Goal: Information Seeking & Learning: Learn about a topic

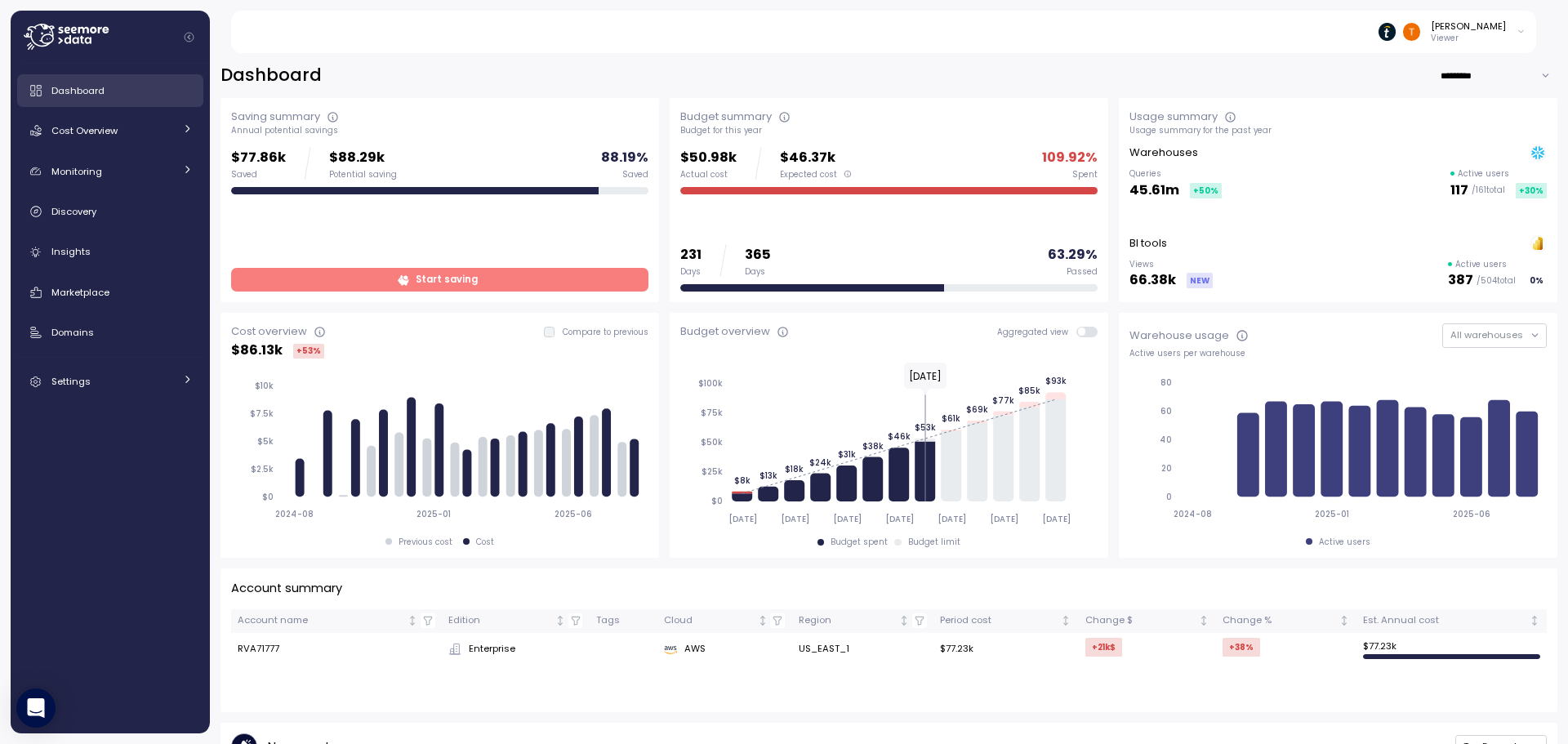
click at [129, 99] on link "Dashboard" at bounding box center [110, 91] width 186 height 33
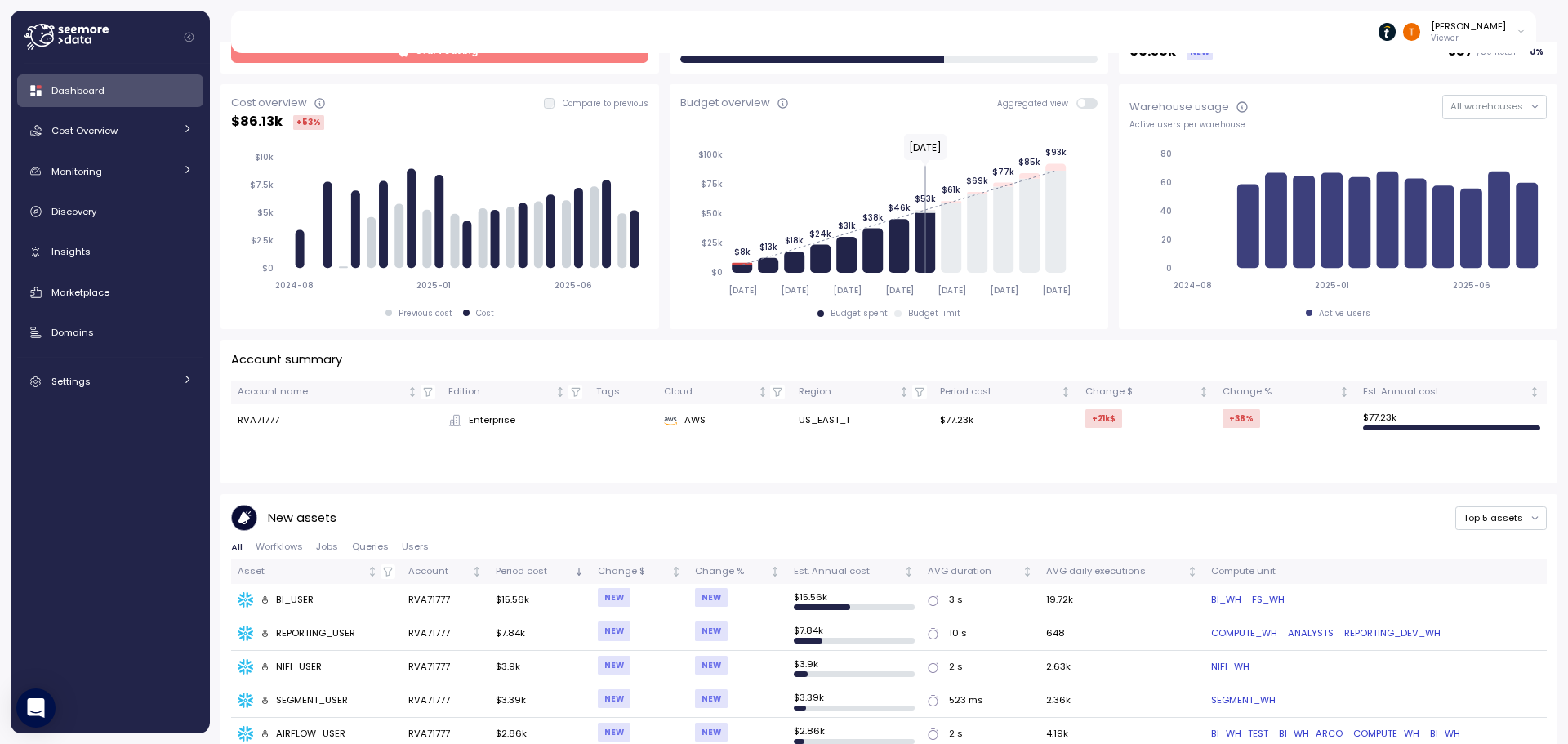
scroll to position [82, 0]
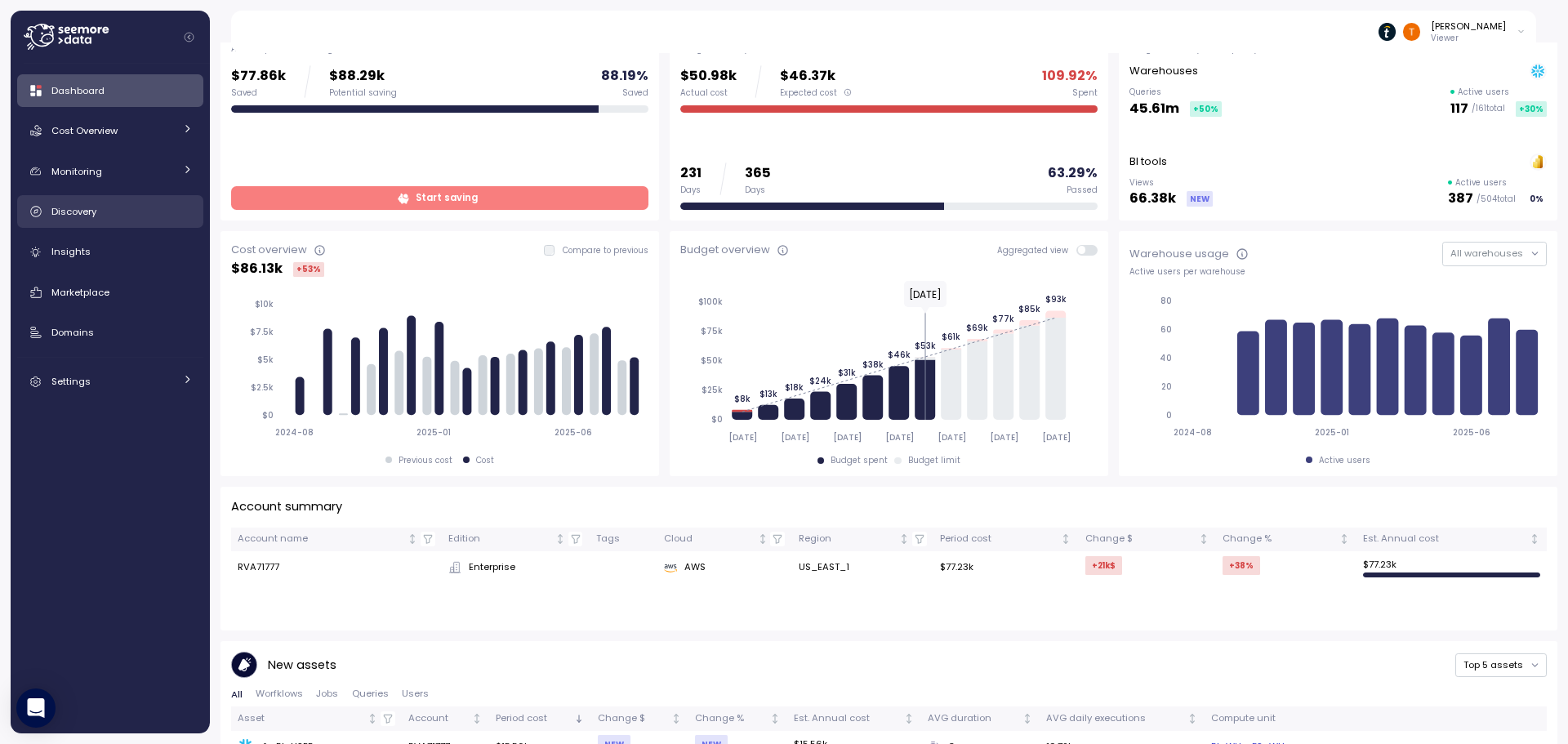
click at [157, 217] on div "Discovery" at bounding box center [122, 211] width 141 height 16
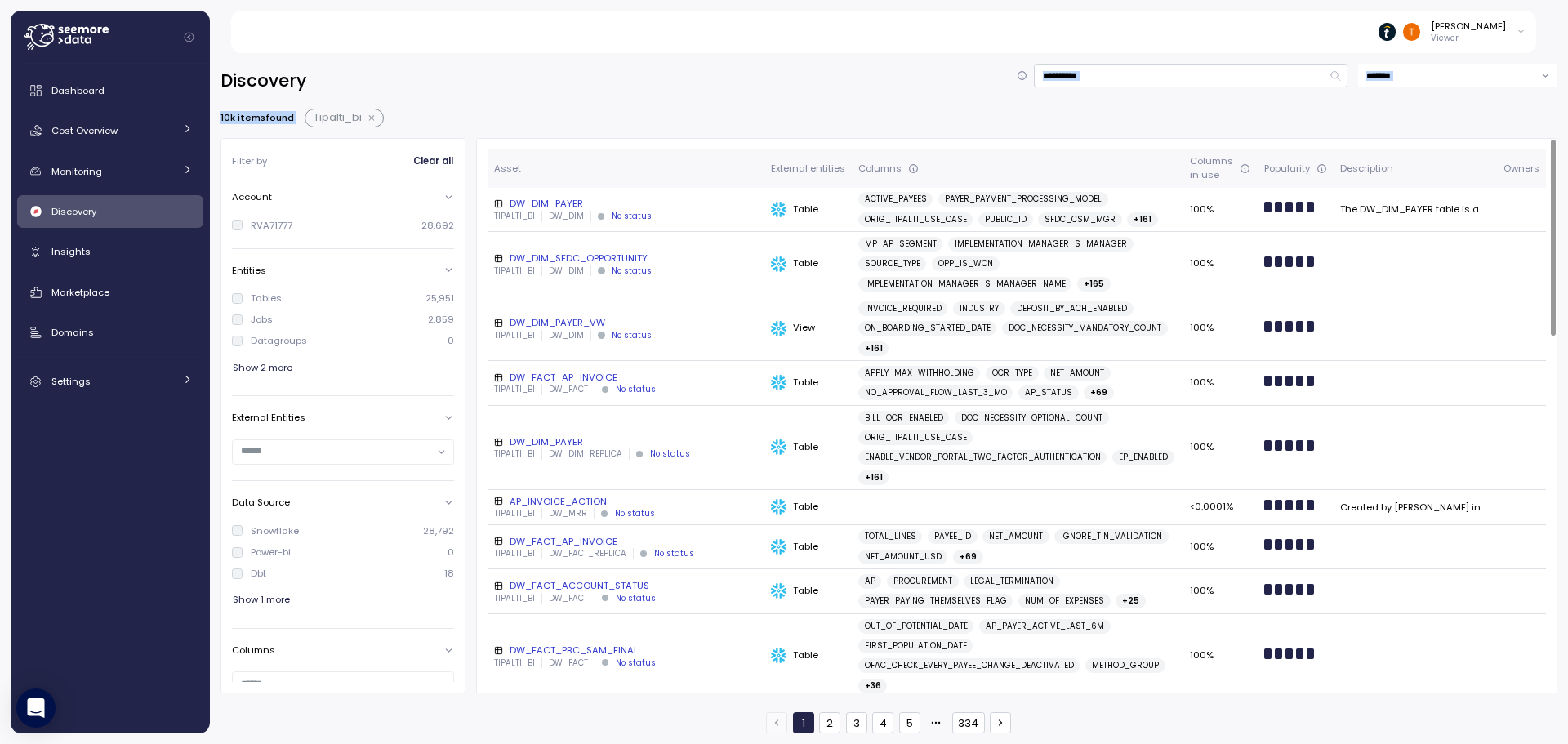
drag, startPoint x: 545, startPoint y: 103, endPoint x: 832, endPoint y: 100, distance: 287.0
click at [832, 100] on div "**********" at bounding box center [889, 398] width 1337 height 670
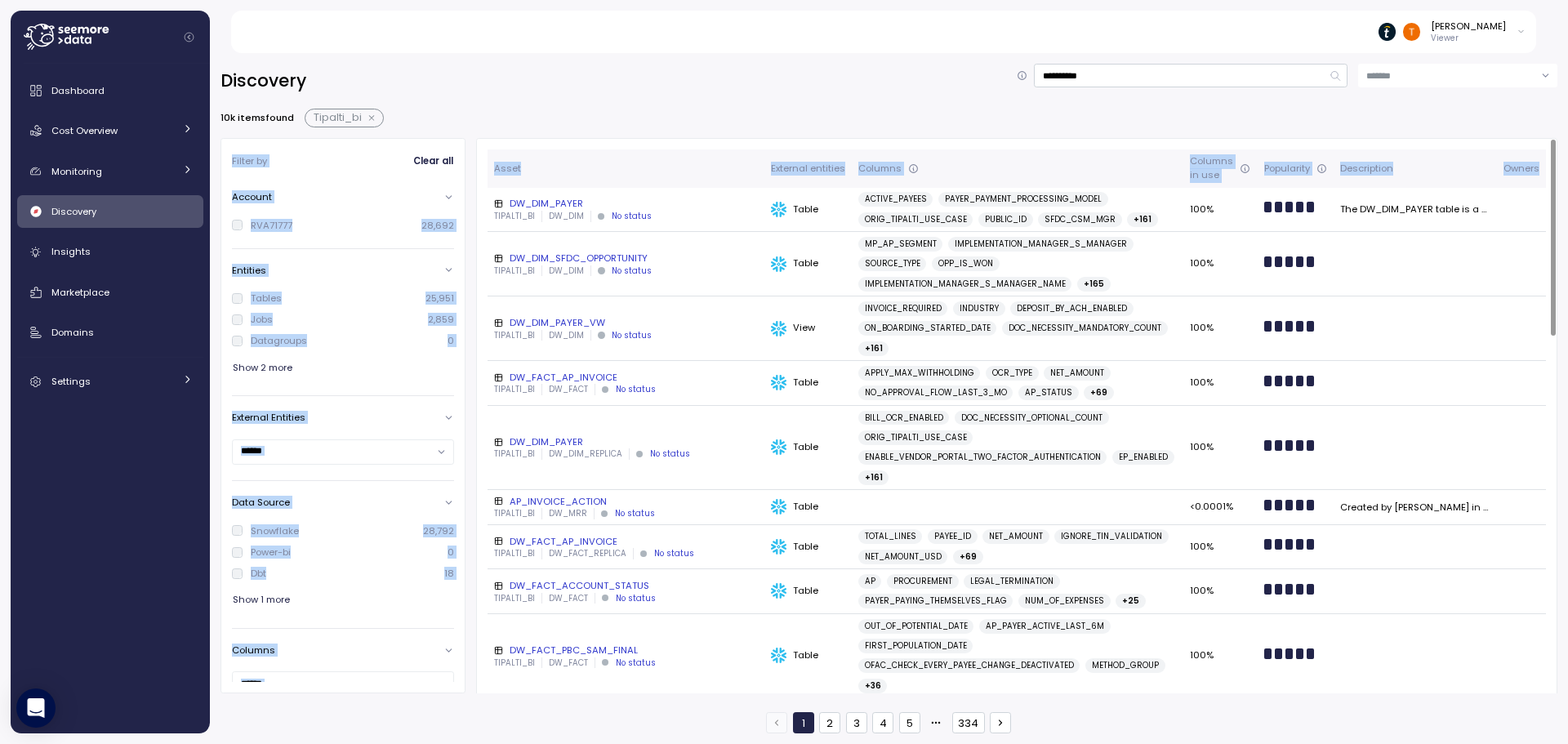
drag, startPoint x: 651, startPoint y: 103, endPoint x: 763, endPoint y: 133, distance: 115.9
click at [752, 145] on div "**********" at bounding box center [889, 398] width 1337 height 670
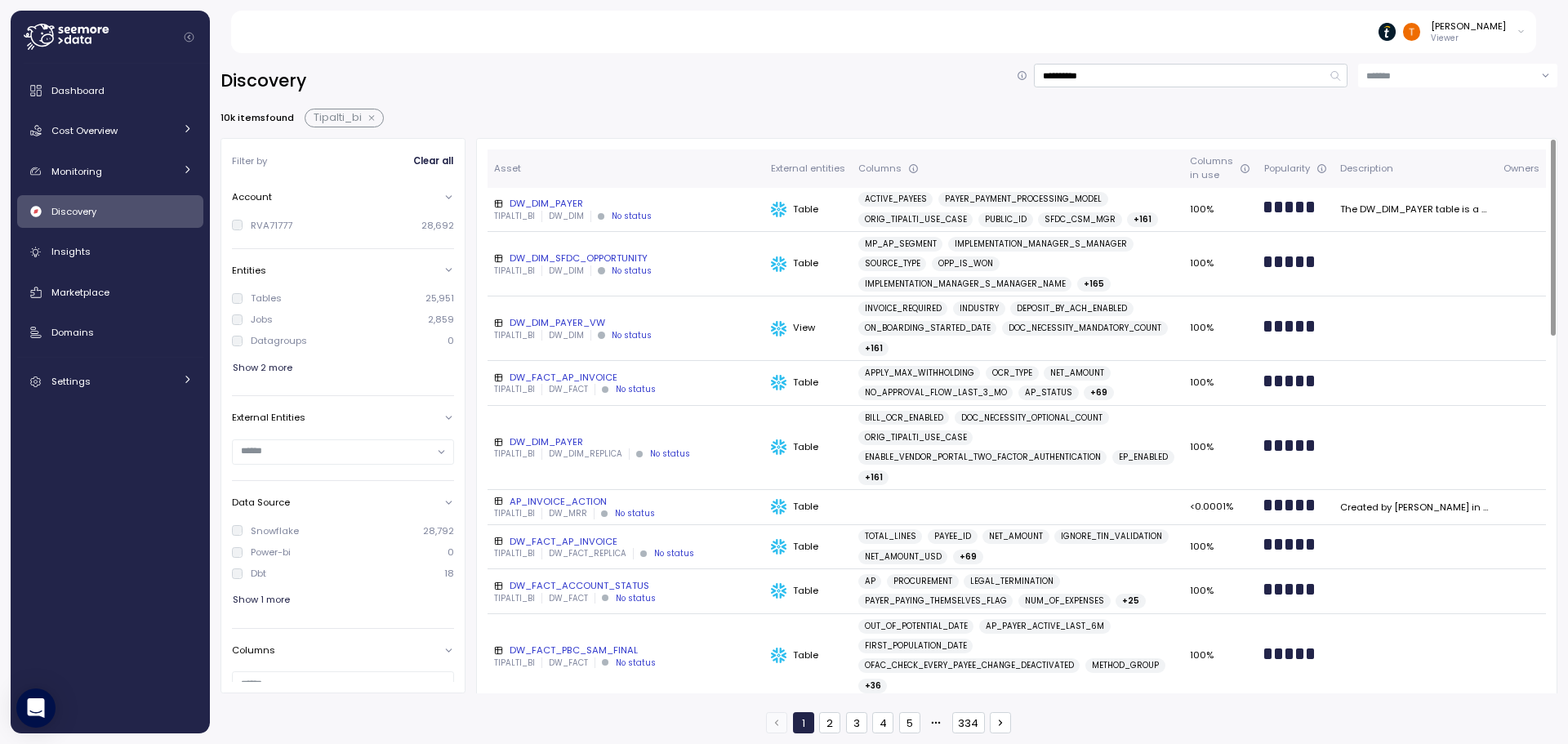
click at [800, 100] on div "**********" at bounding box center [889, 398] width 1337 height 670
click at [1120, 68] on input "**********" at bounding box center [1190, 75] width 314 height 24
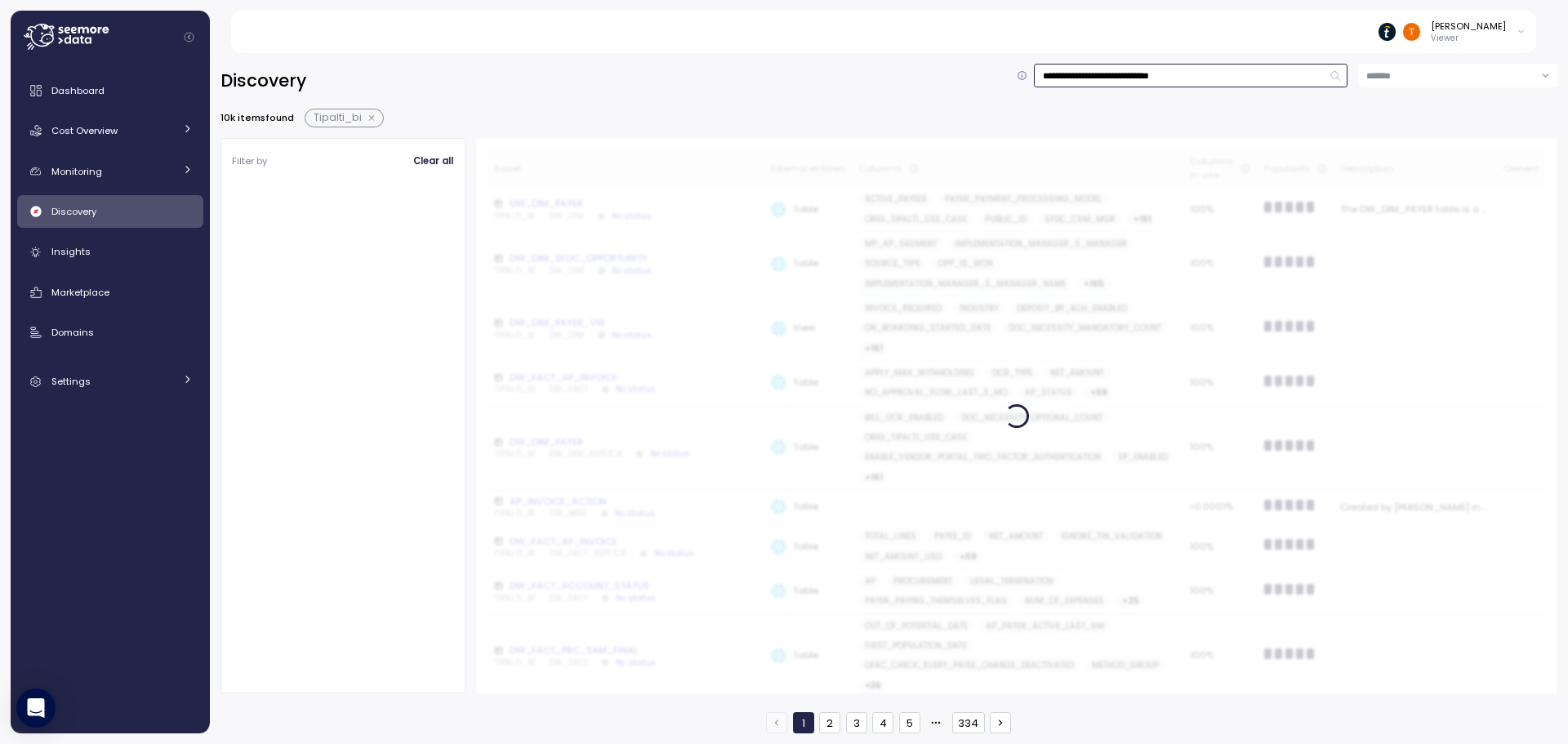
type input "**********"
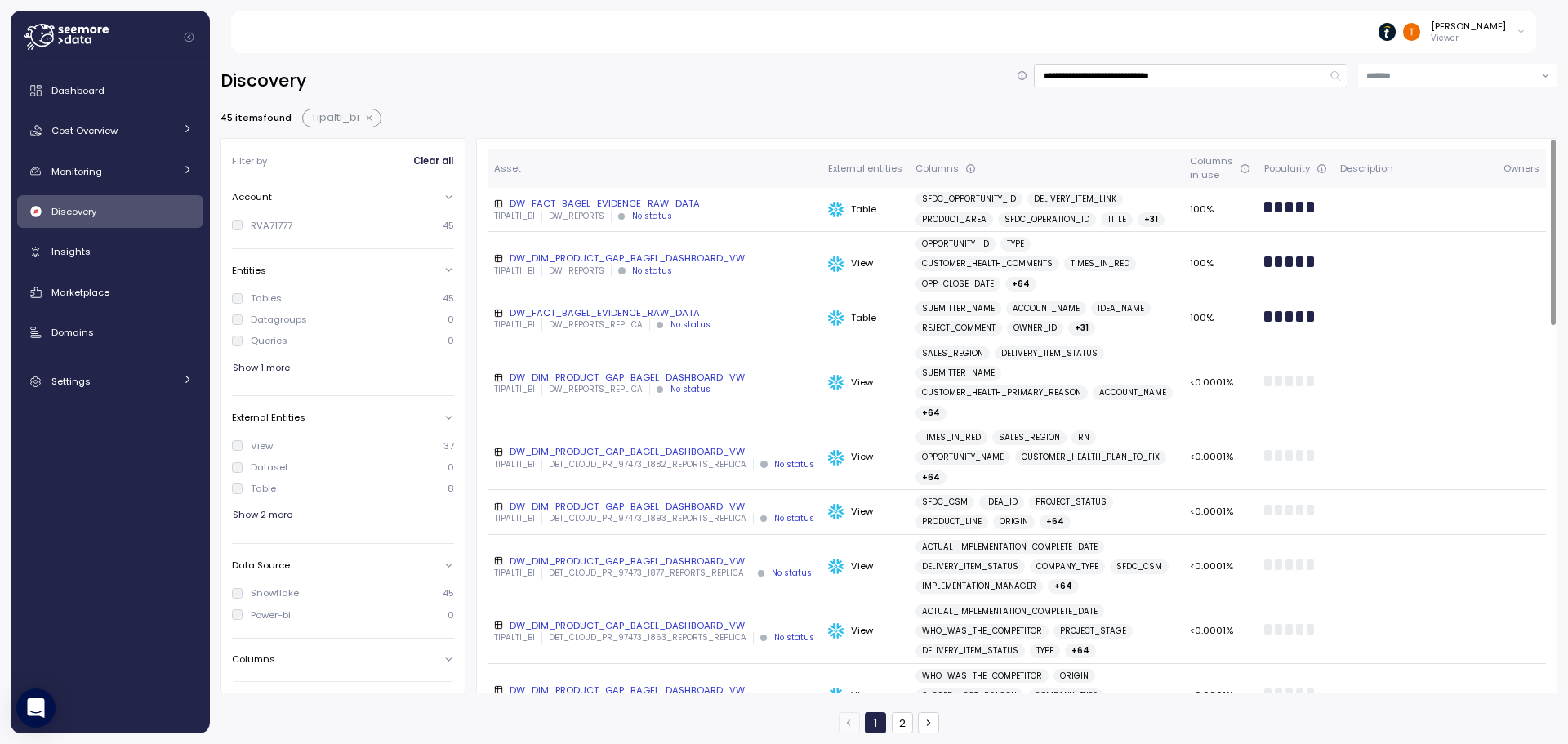
click at [636, 371] on div "DW_DIM_PRODUCT_GAP_BAGEL_DASHBOARD_VW" at bounding box center [654, 378] width 321 height 14
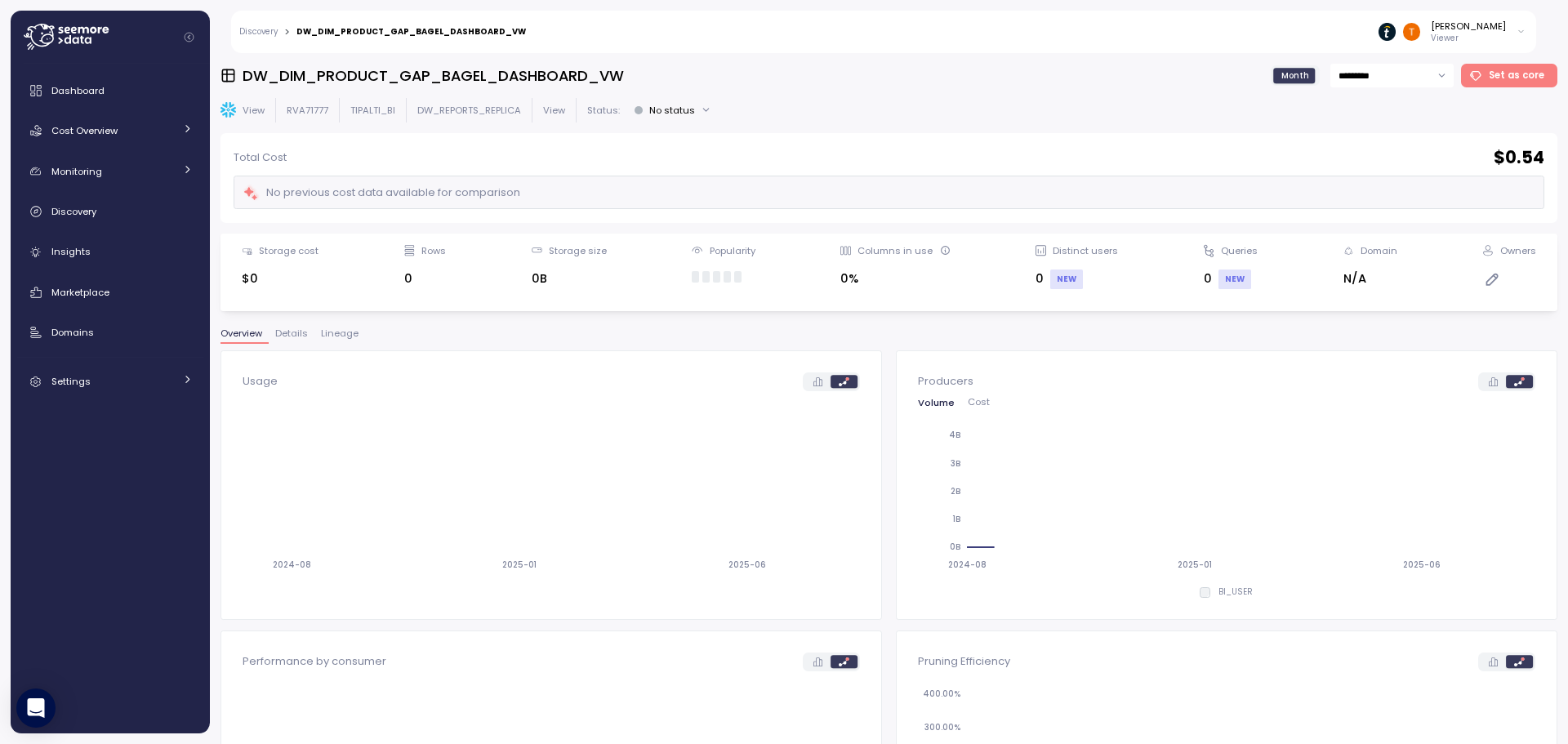
click at [352, 331] on span "Lineage" at bounding box center [339, 333] width 38 height 9
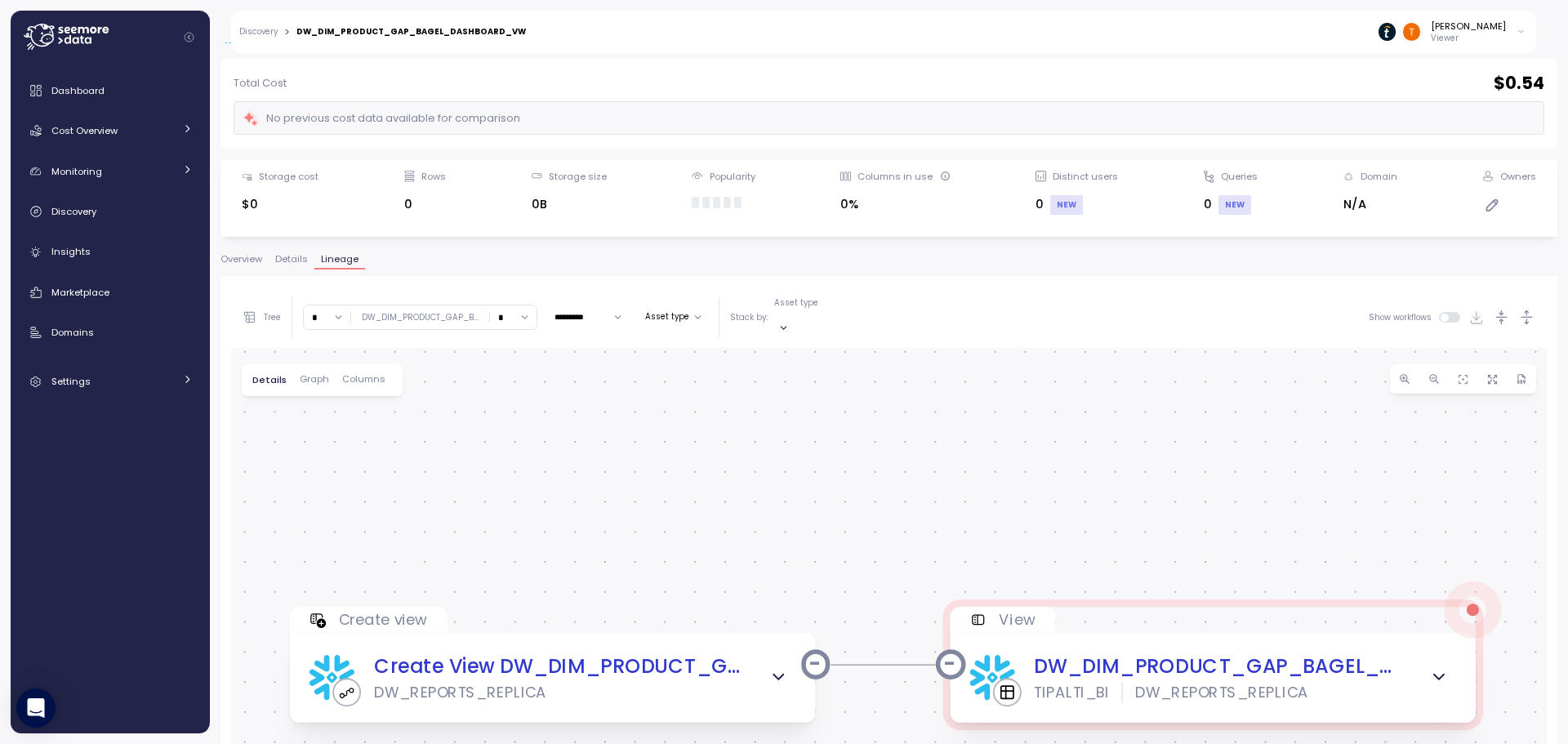
scroll to position [308, 0]
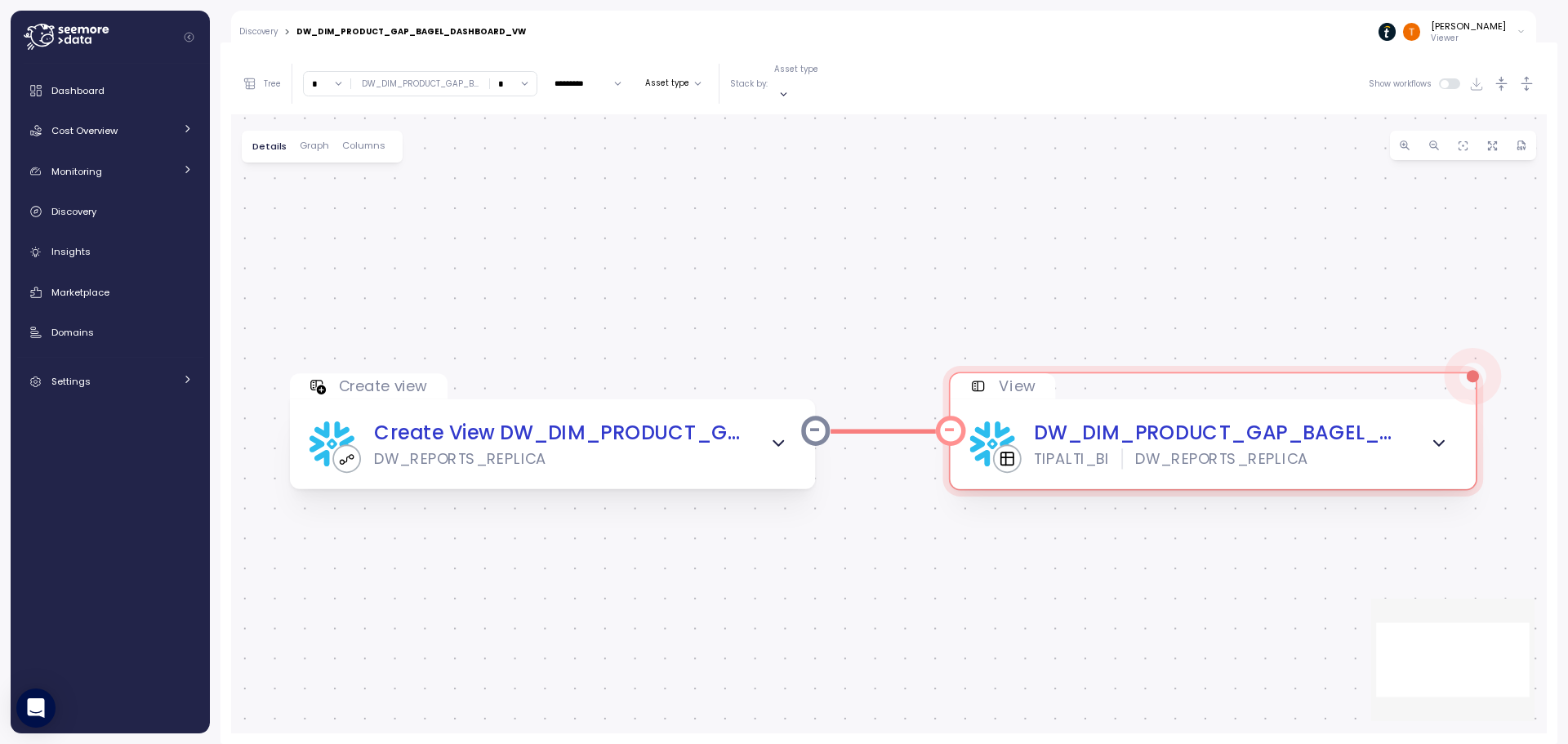
click at [1444, 428] on span "button" at bounding box center [1439, 444] width 31 height 31
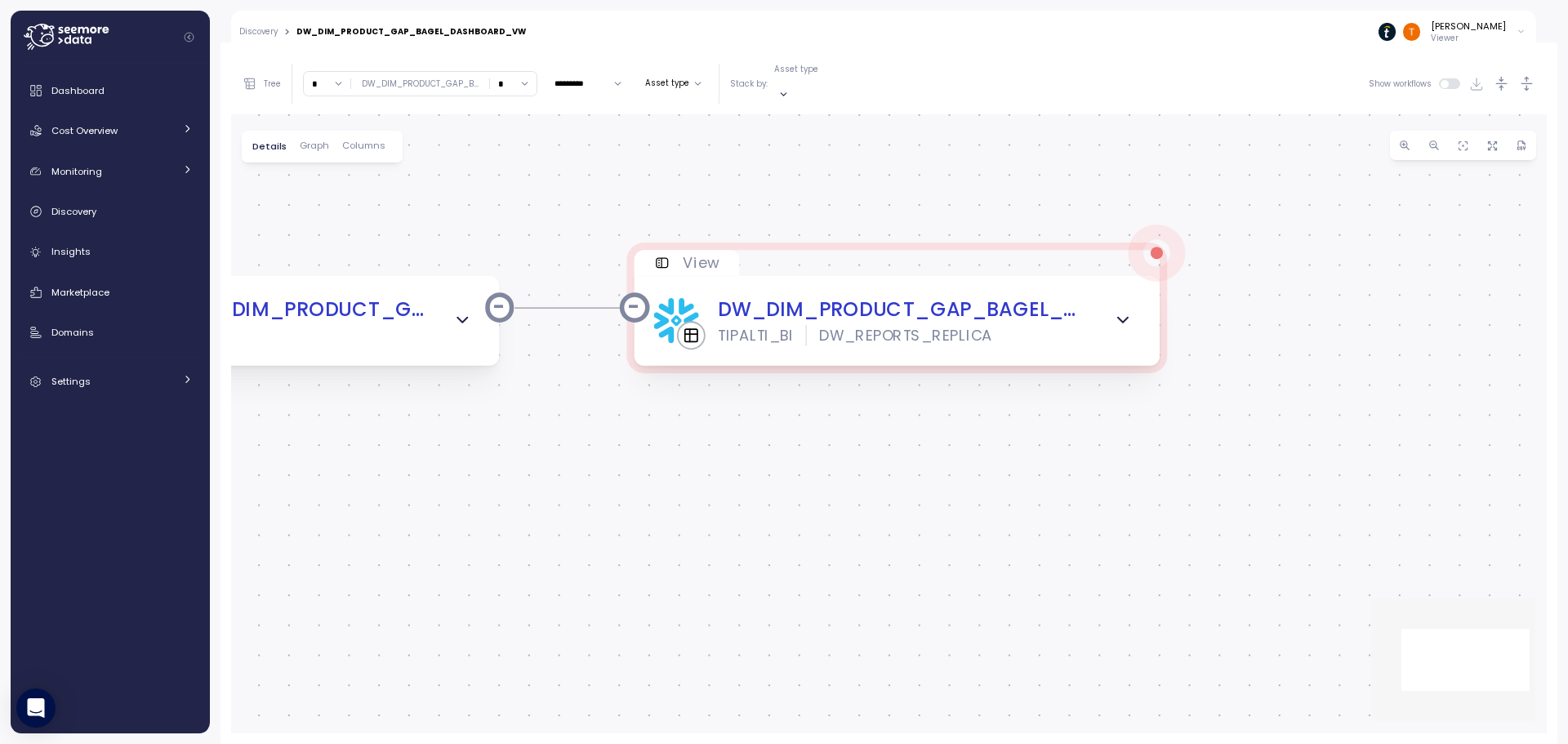
drag, startPoint x: 1357, startPoint y: 559, endPoint x: 1016, endPoint y: 424, distance: 366.8
click at [1016, 424] on div "Create view Create View DW_DIM_PRODUCT_GAP_BAGEL_DASHBOARD_VW DW_REPORTS_REPLIC…" at bounding box center [889, 423] width 1316 height 619
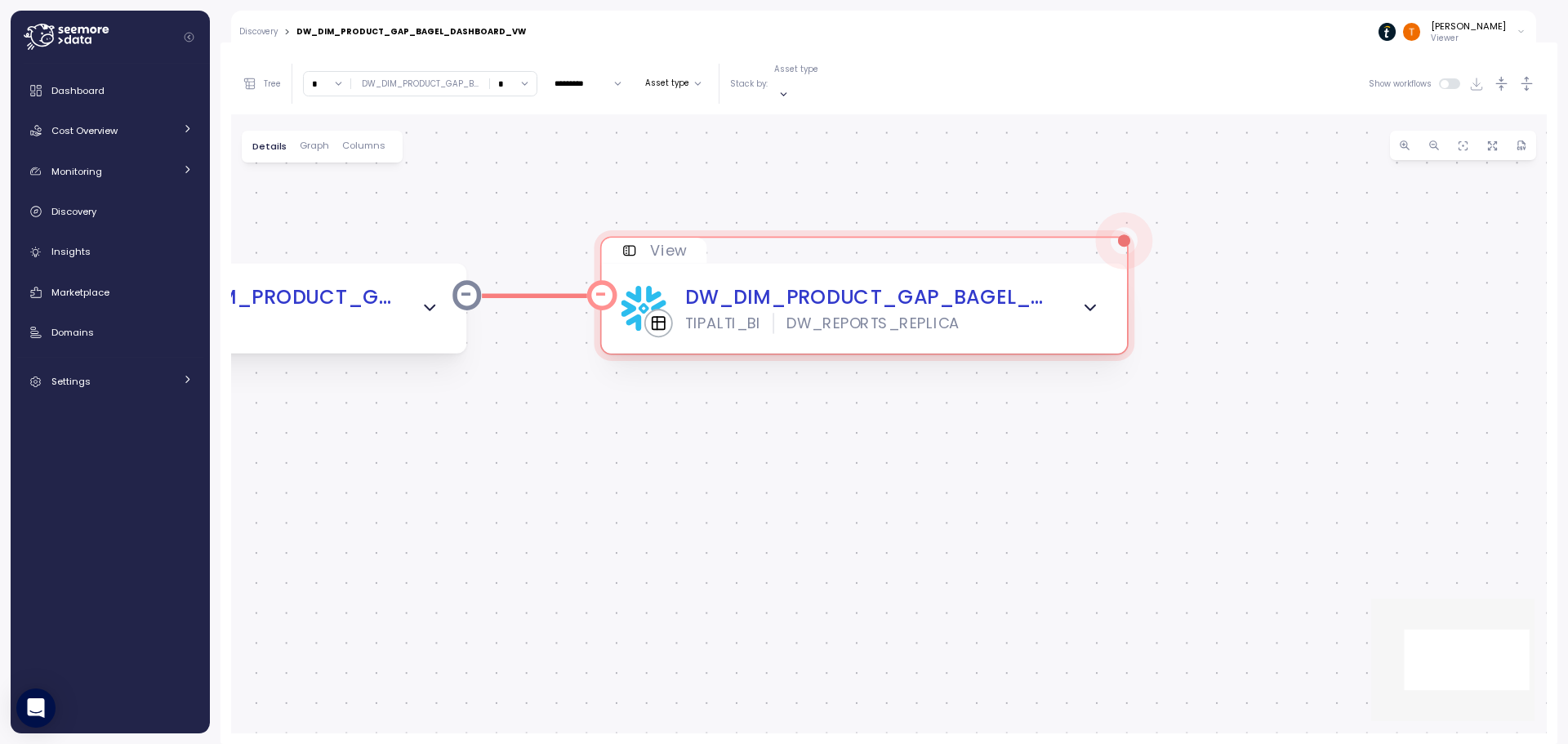
click at [1127, 235] on div at bounding box center [1124, 241] width 13 height 13
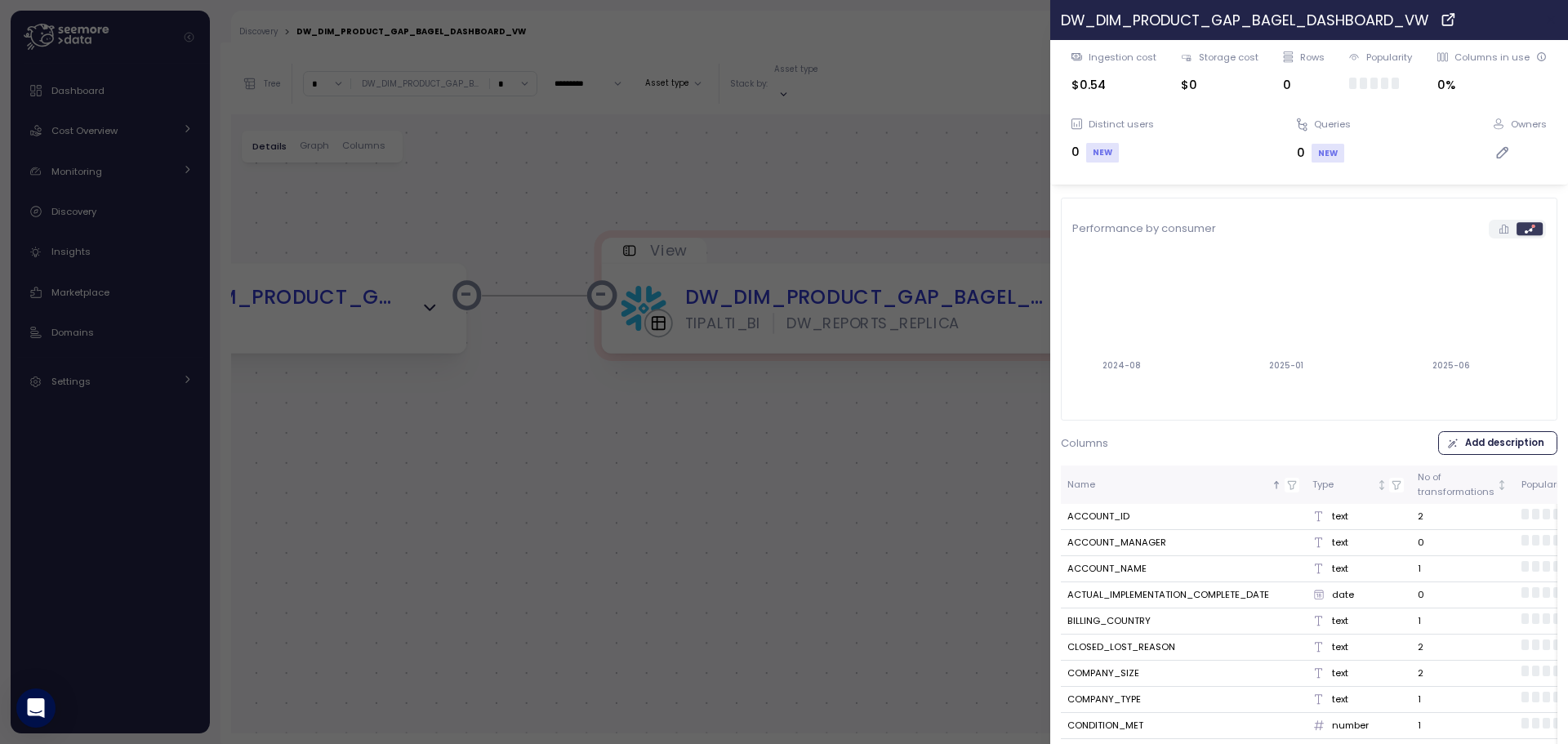
click at [1542, 24] on button "button" at bounding box center [1551, 19] width 18 height 18
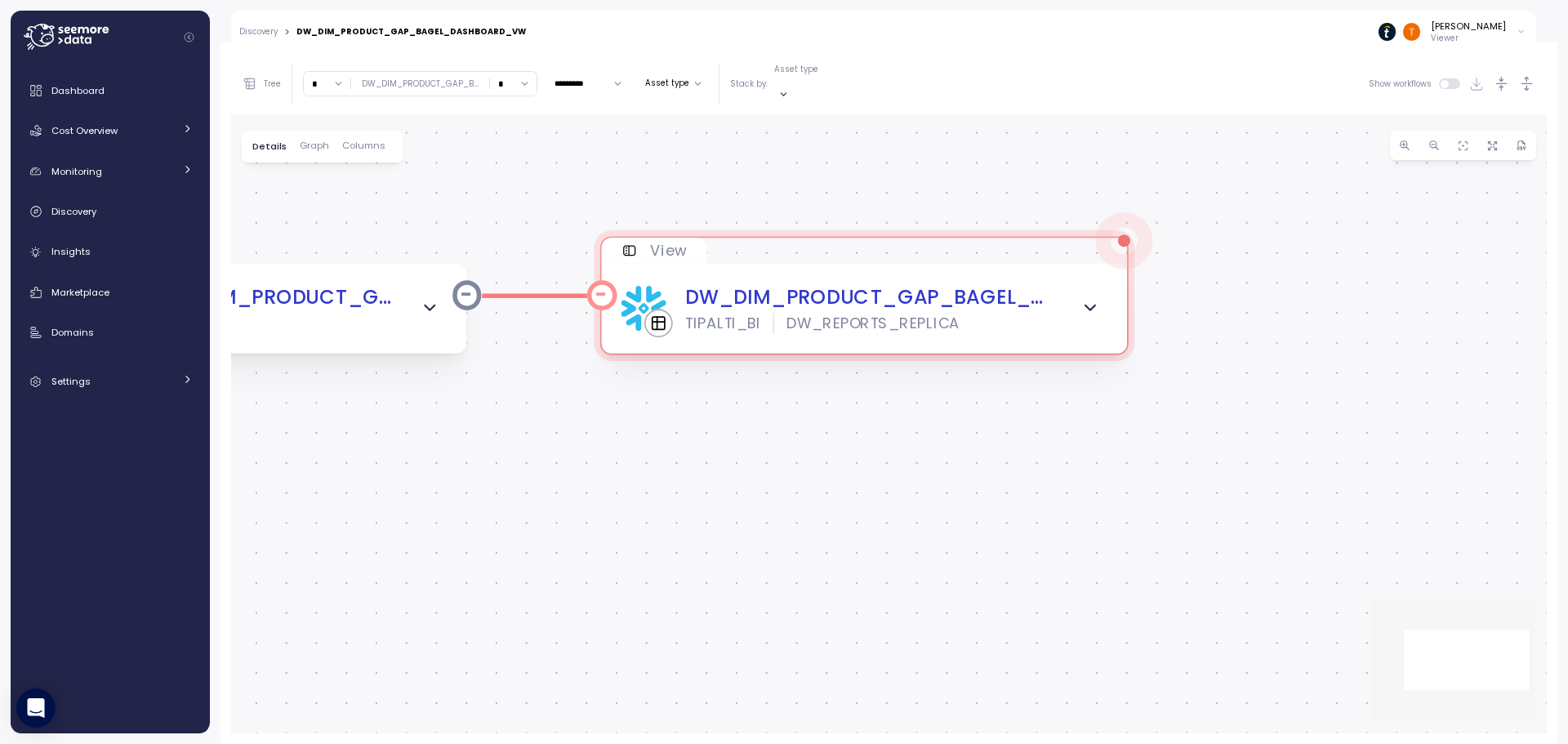
click at [1091, 299] on icon "button" at bounding box center [1090, 308] width 19 height 19
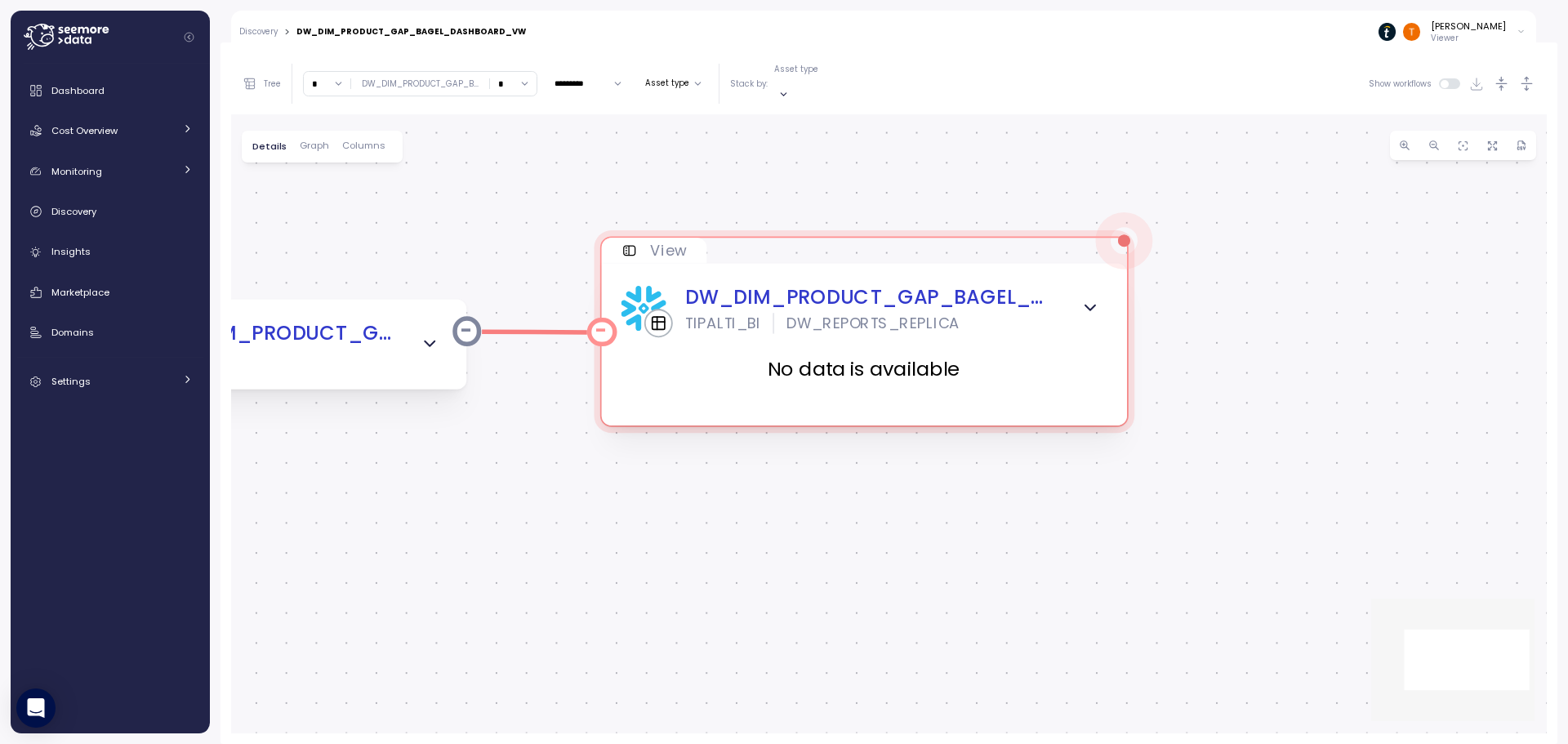
click at [1090, 306] on icon "button" at bounding box center [1090, 308] width 10 height 5
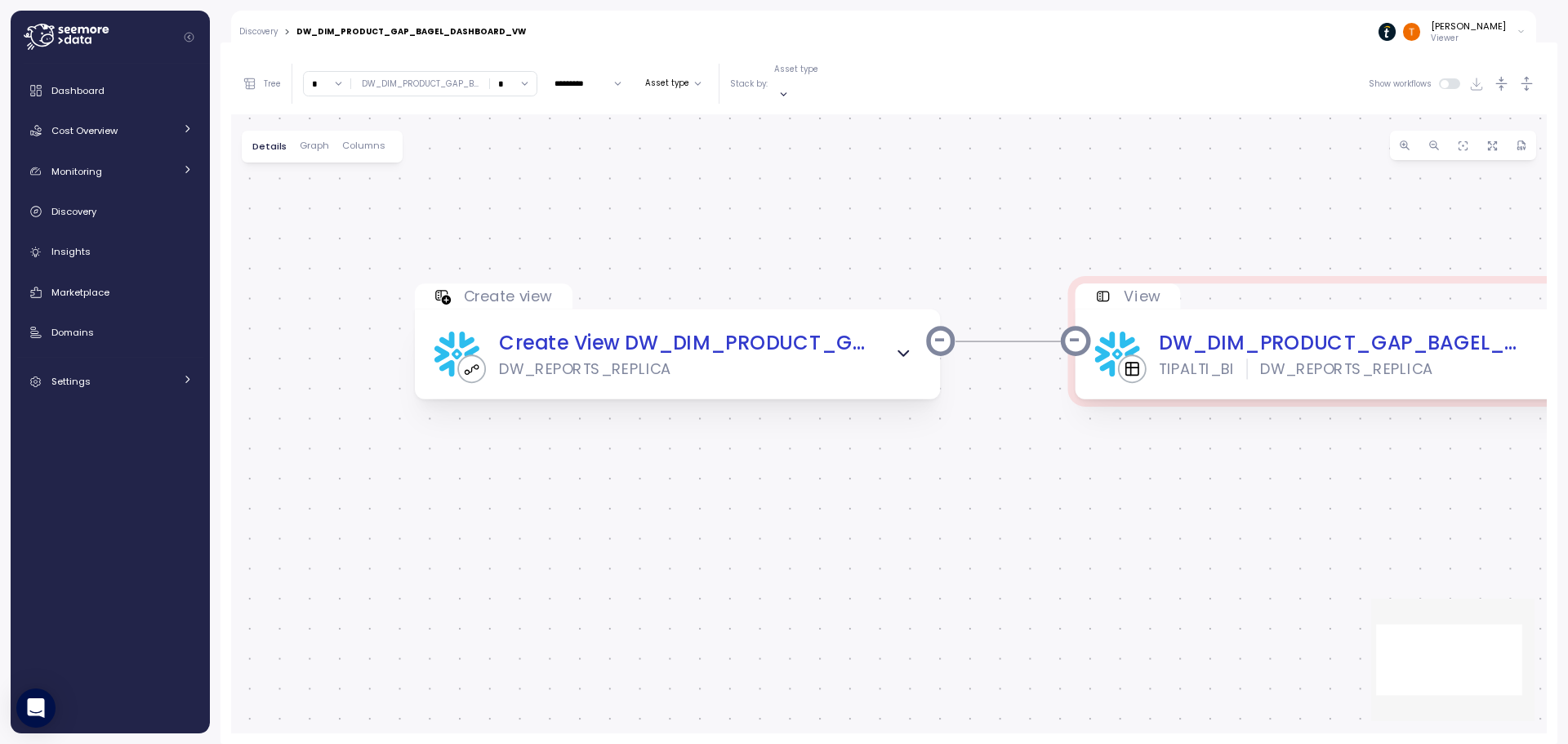
drag, startPoint x: 631, startPoint y: 470, endPoint x: 1045, endPoint y: 503, distance: 415.3
click at [1045, 503] on div "Create view Create View DW_DIM_PRODUCT_GAP_BAGEL_DASHBOARD_VW DW_REPORTS_REPLIC…" at bounding box center [889, 423] width 1316 height 619
click at [899, 345] on icon "button" at bounding box center [903, 355] width 19 height 19
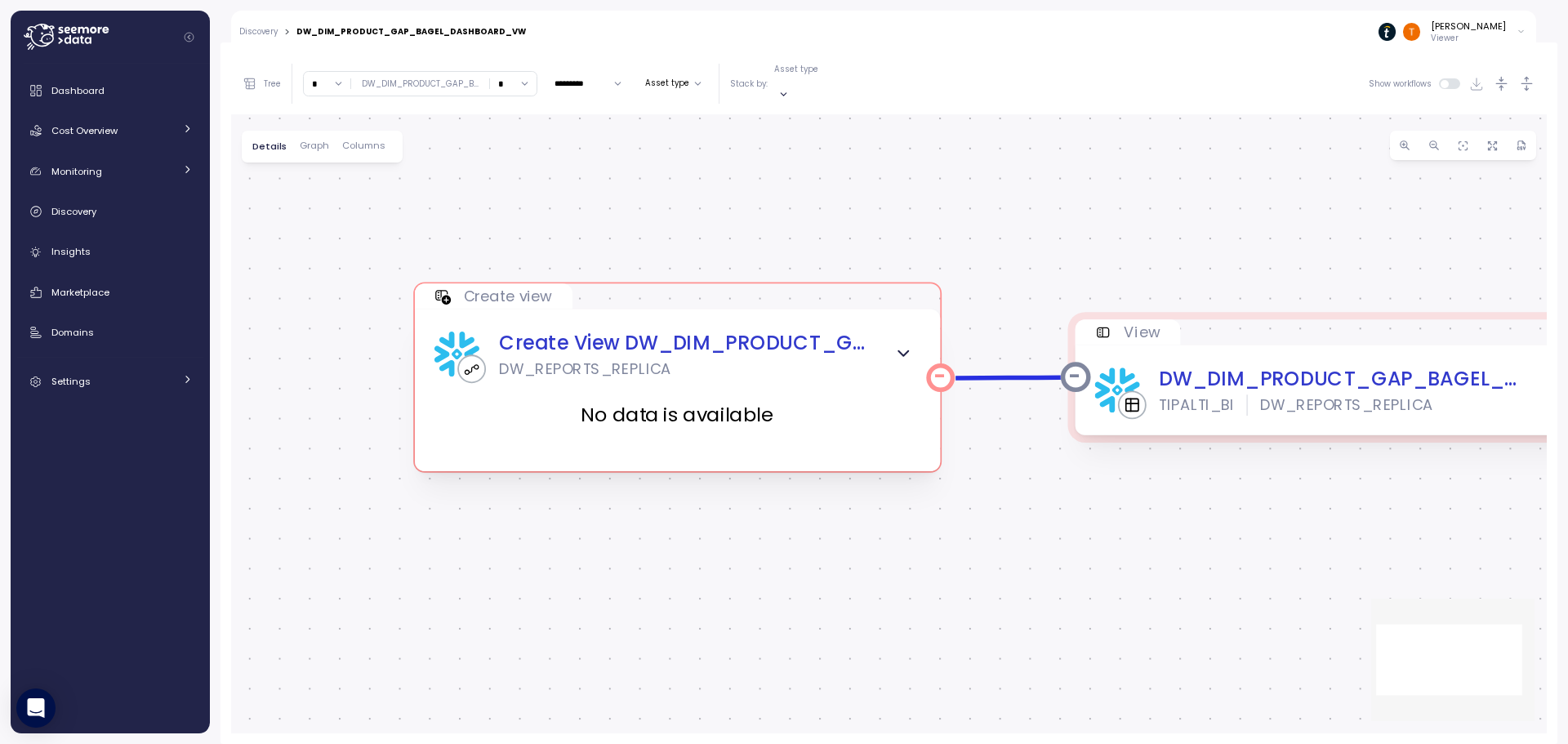
click at [899, 345] on icon "button" at bounding box center [903, 355] width 19 height 19
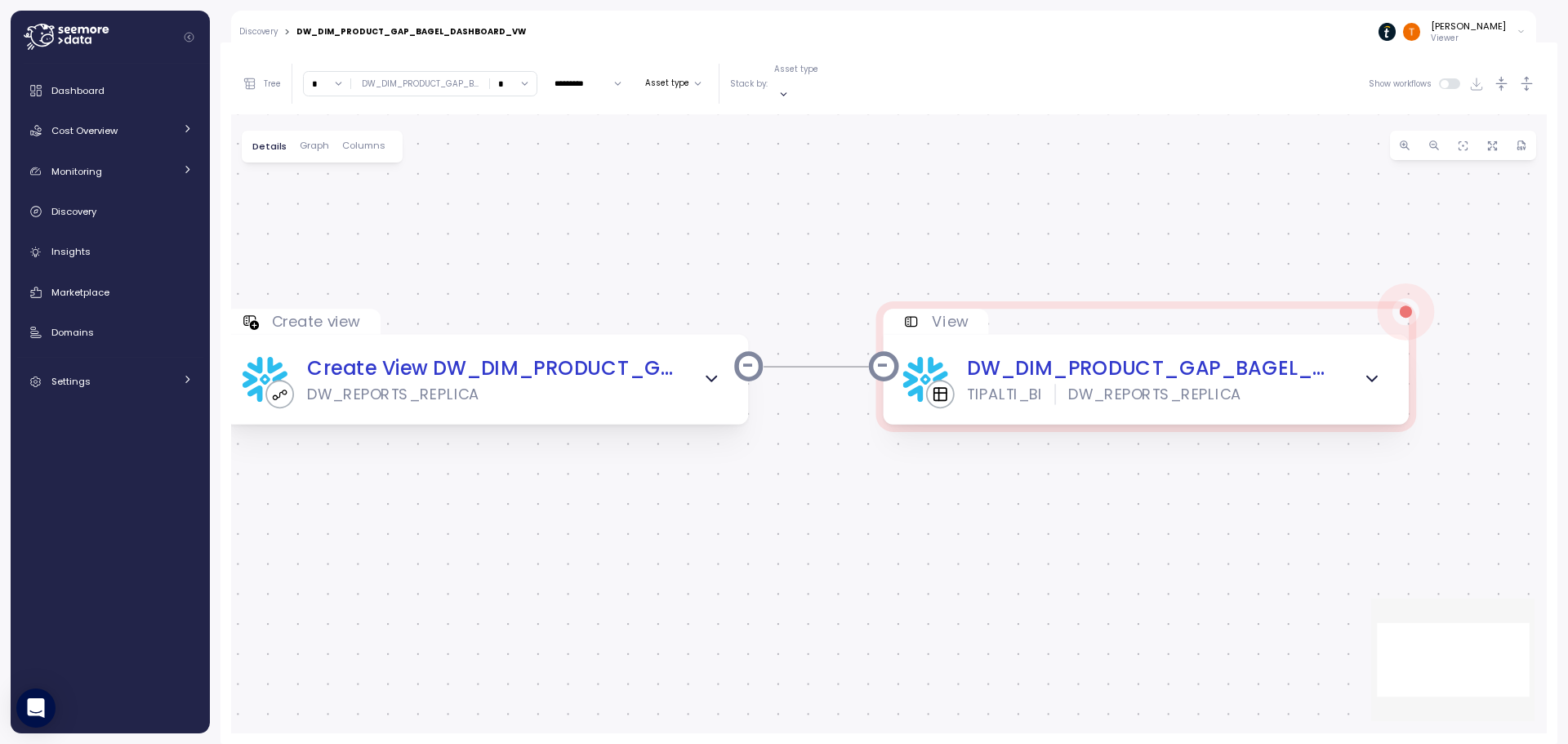
drag, startPoint x: 974, startPoint y: 459, endPoint x: 696, endPoint y: 488, distance: 279.5
click at [727, 494] on div "Create view Create View DW_DIM_PRODUCT_GAP_BAGEL_DASHBOARD_VW DW_REPORTS_REPLIC…" at bounding box center [889, 423] width 1316 height 619
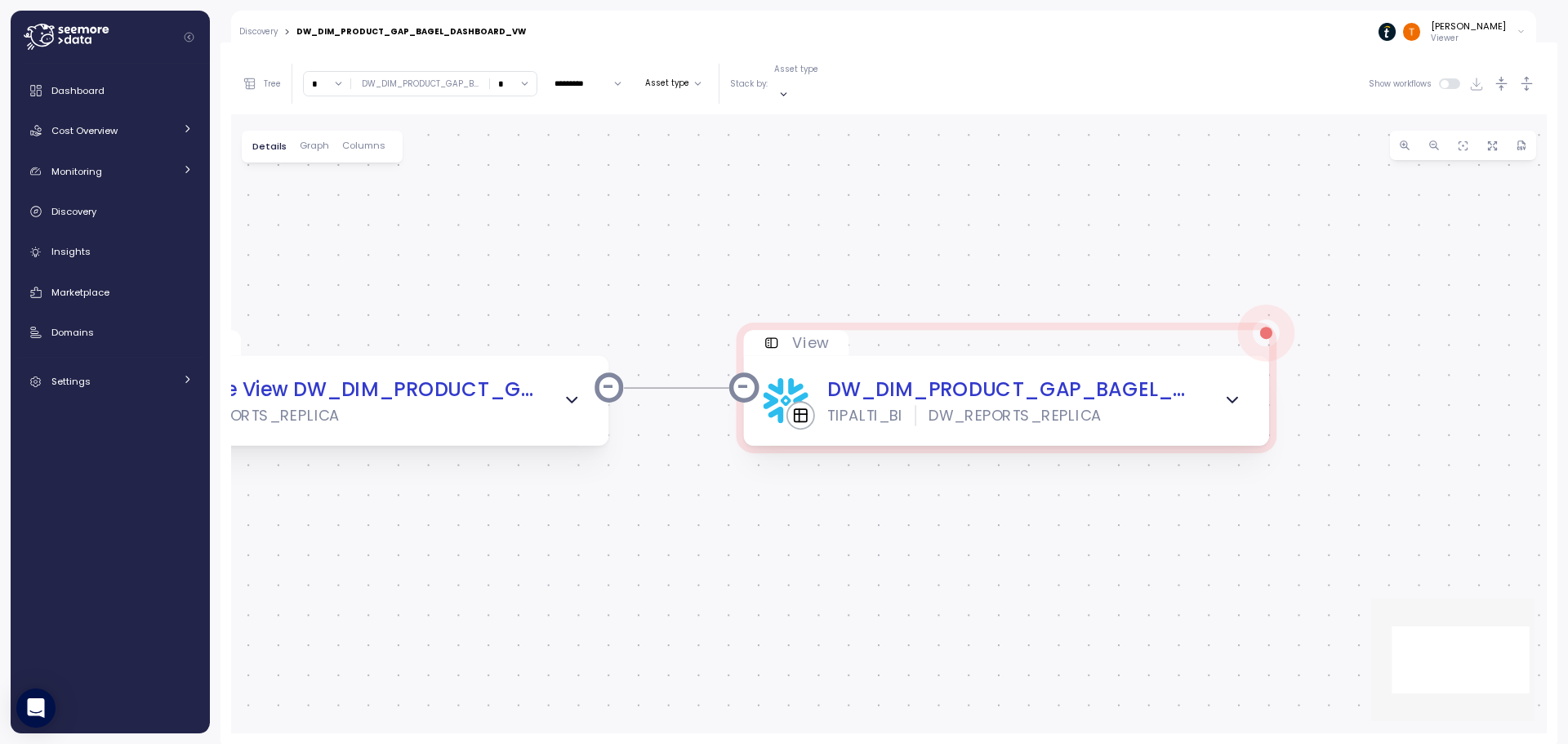
click at [436, 30] on div "DW_DIM_PRODUCT_GAP_BAGEL_DASHBOARD_VW" at bounding box center [412, 32] width 230 height 8
copy div "DW_DIM_PRODUCT_GAP_BAGEL_DASHBOARD_VW"
click at [1215, 384] on div at bounding box center [1233, 401] width 35 height 35
click at [1227, 381] on div at bounding box center [784, 372] width 1568 height 744
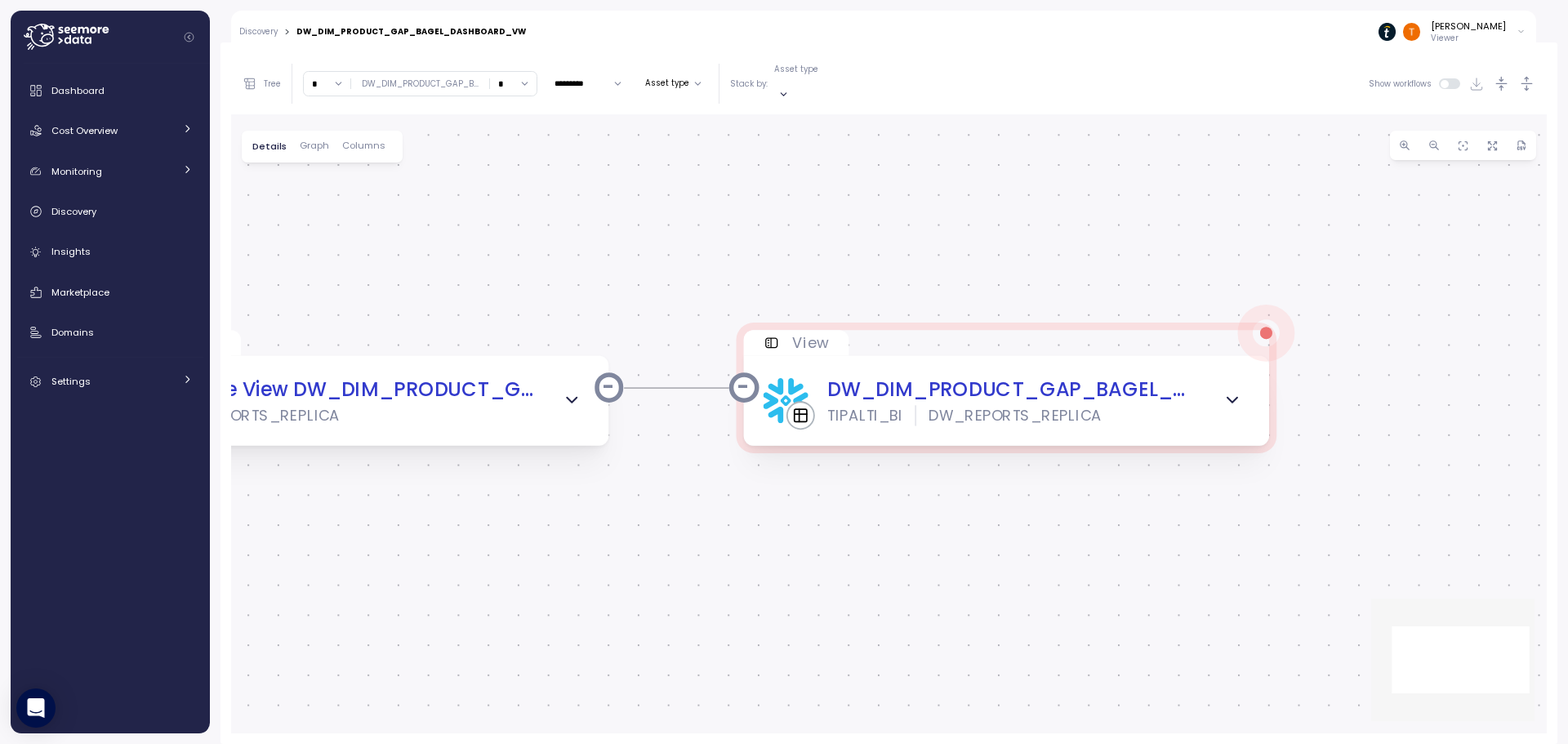
click at [270, 30] on link "Discovery" at bounding box center [259, 32] width 39 height 8
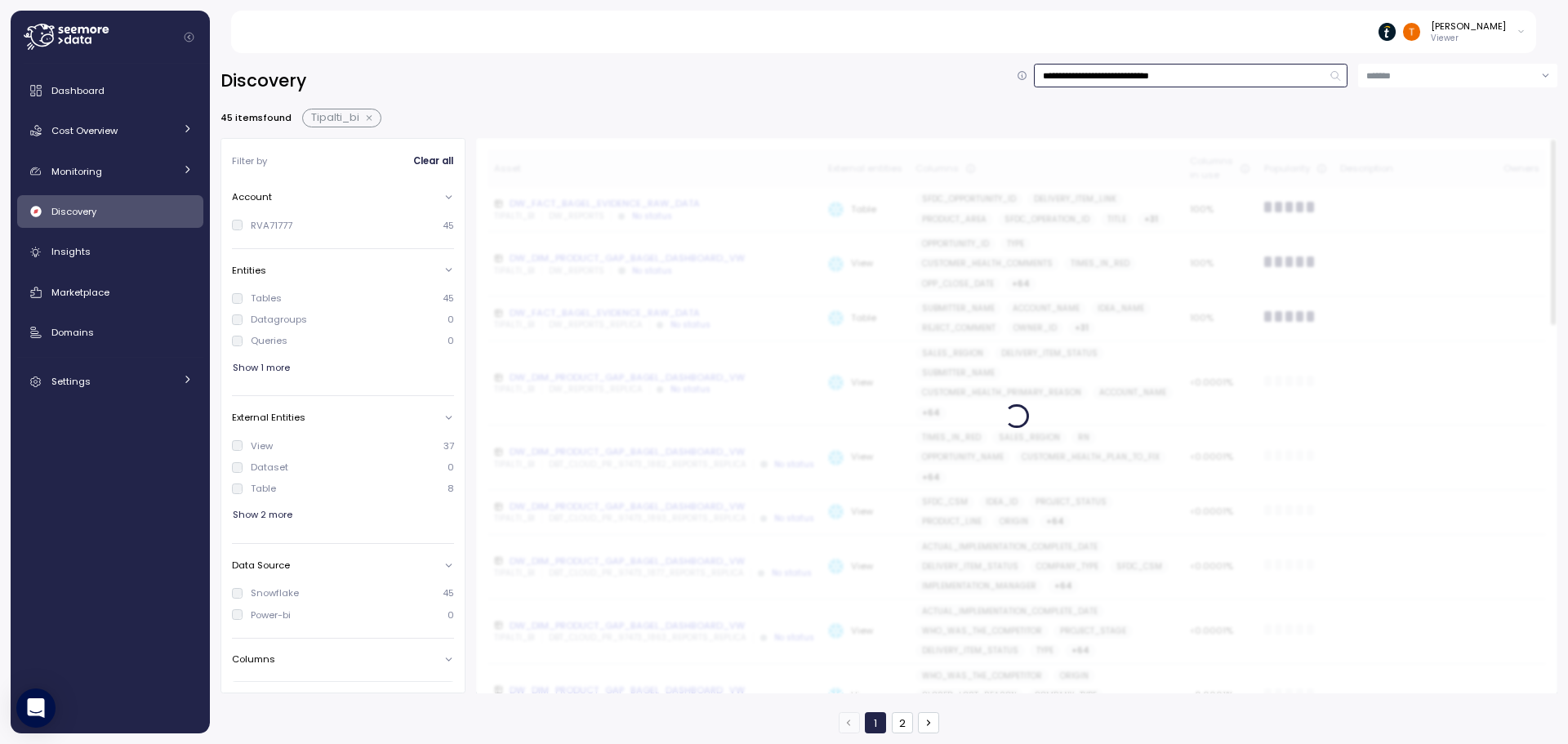
click at [1102, 87] on input "**********" at bounding box center [1190, 75] width 314 height 24
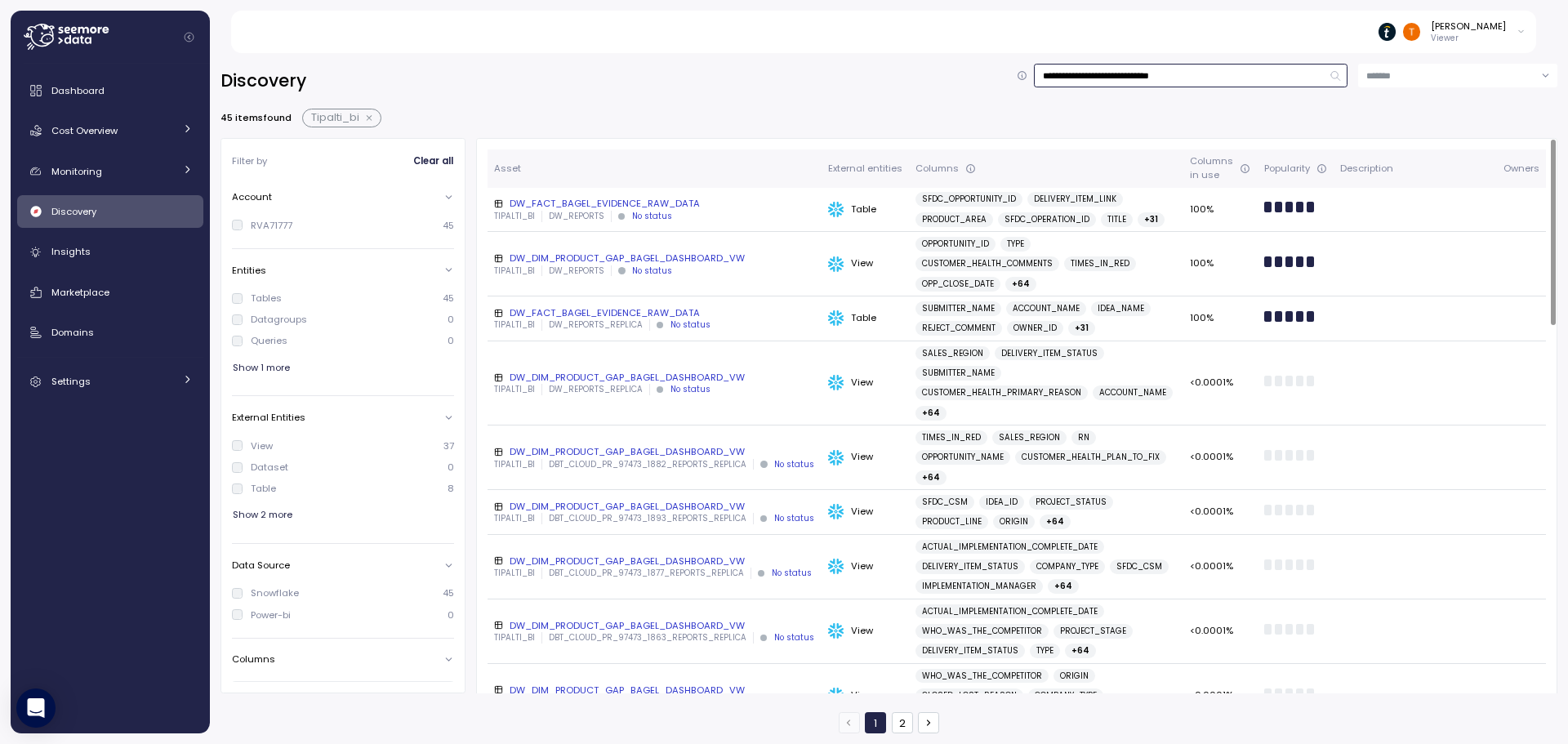
click at [1102, 87] on input "**********" at bounding box center [1190, 75] width 314 height 24
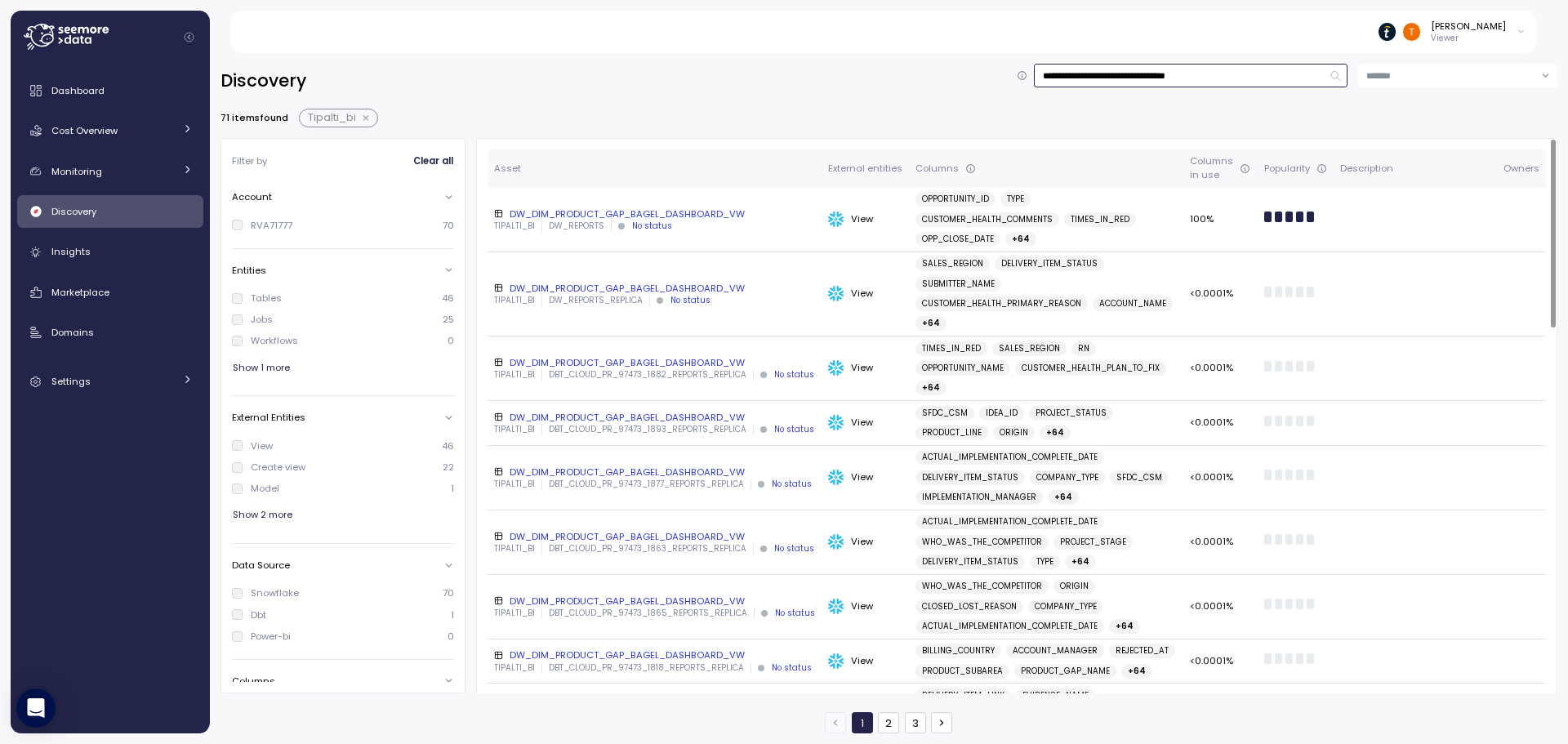
type input "**********"
click at [684, 210] on div "DW_DIM_PRODUCT_GAP_BAGEL_DASHBOARD_VW" at bounding box center [654, 215] width 321 height 14
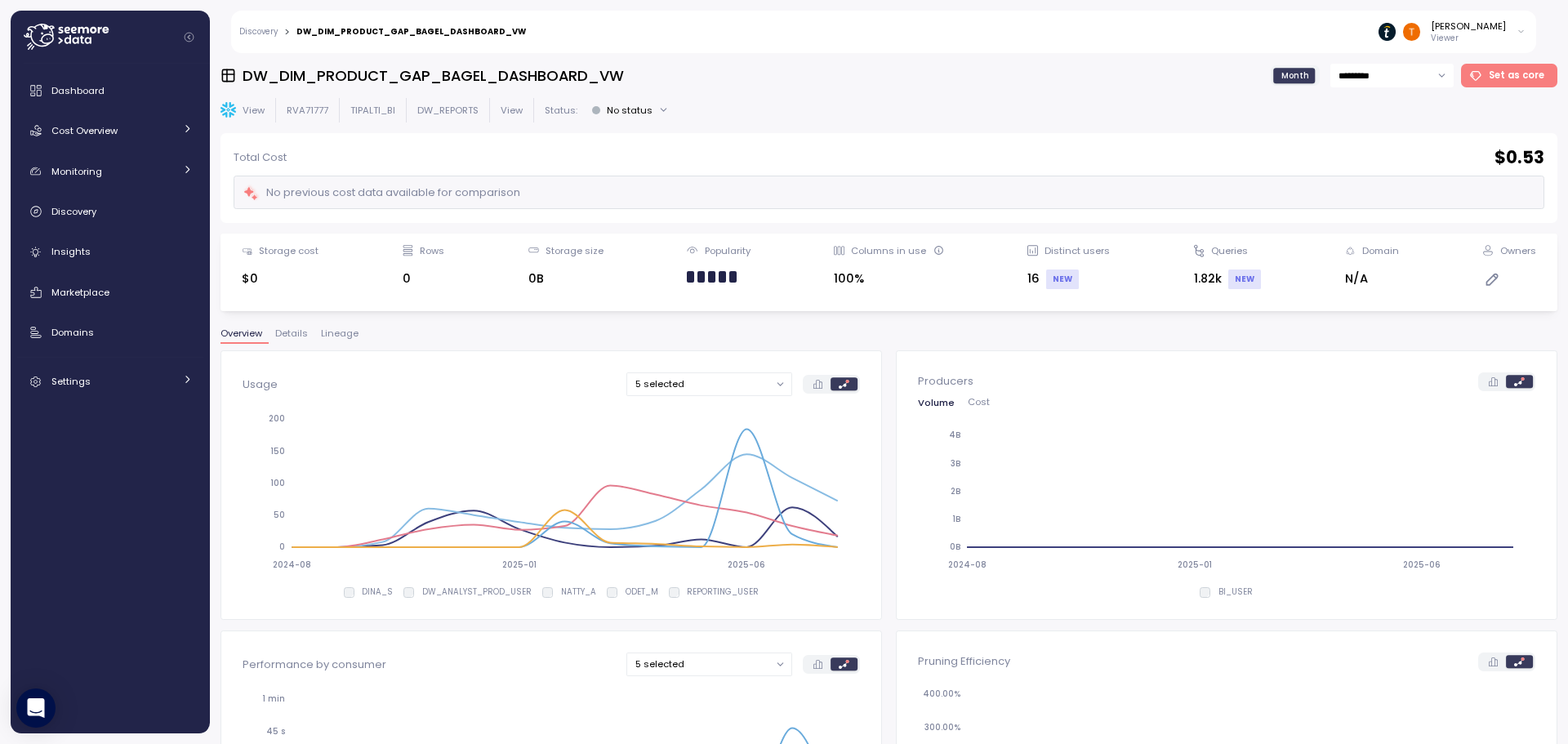
click at [337, 334] on span "Lineage" at bounding box center [339, 333] width 38 height 9
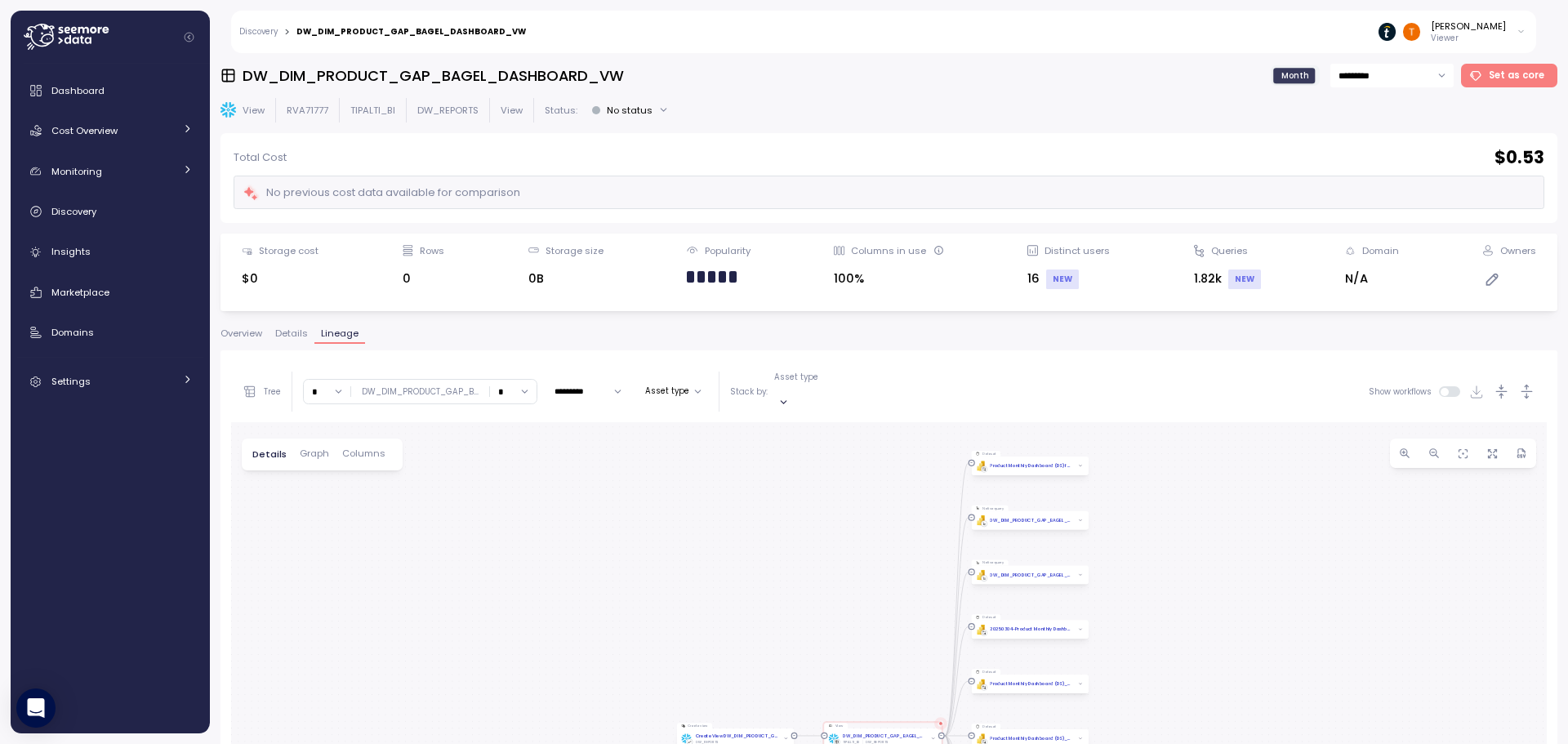
scroll to position [308, 0]
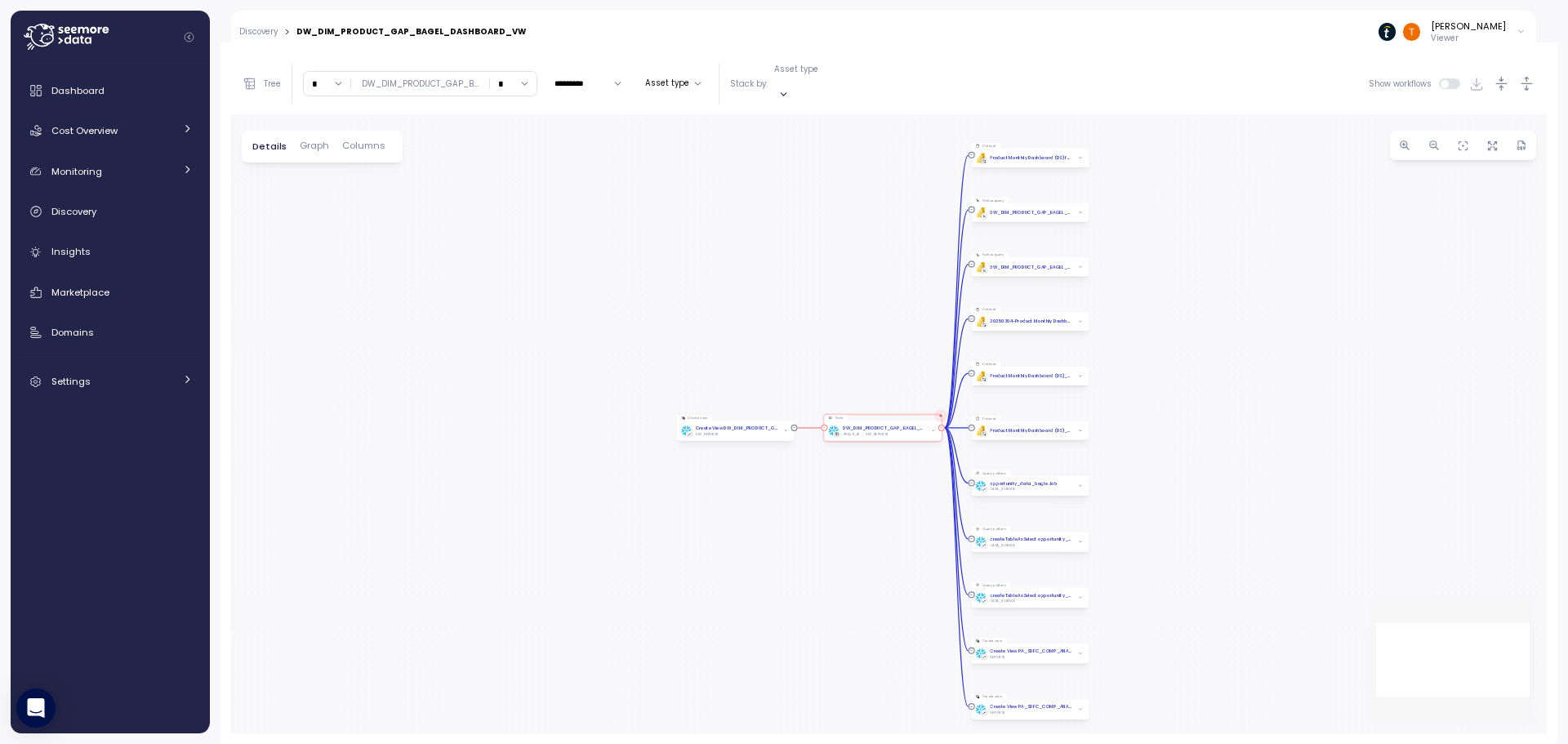
click at [927, 425] on div "DW_DIM_PRODUCT_GAP_BAGEL_DASHBOARD_VW TIPALTI_BI DW_REPORTS" at bounding box center [882, 431] width 108 height 12
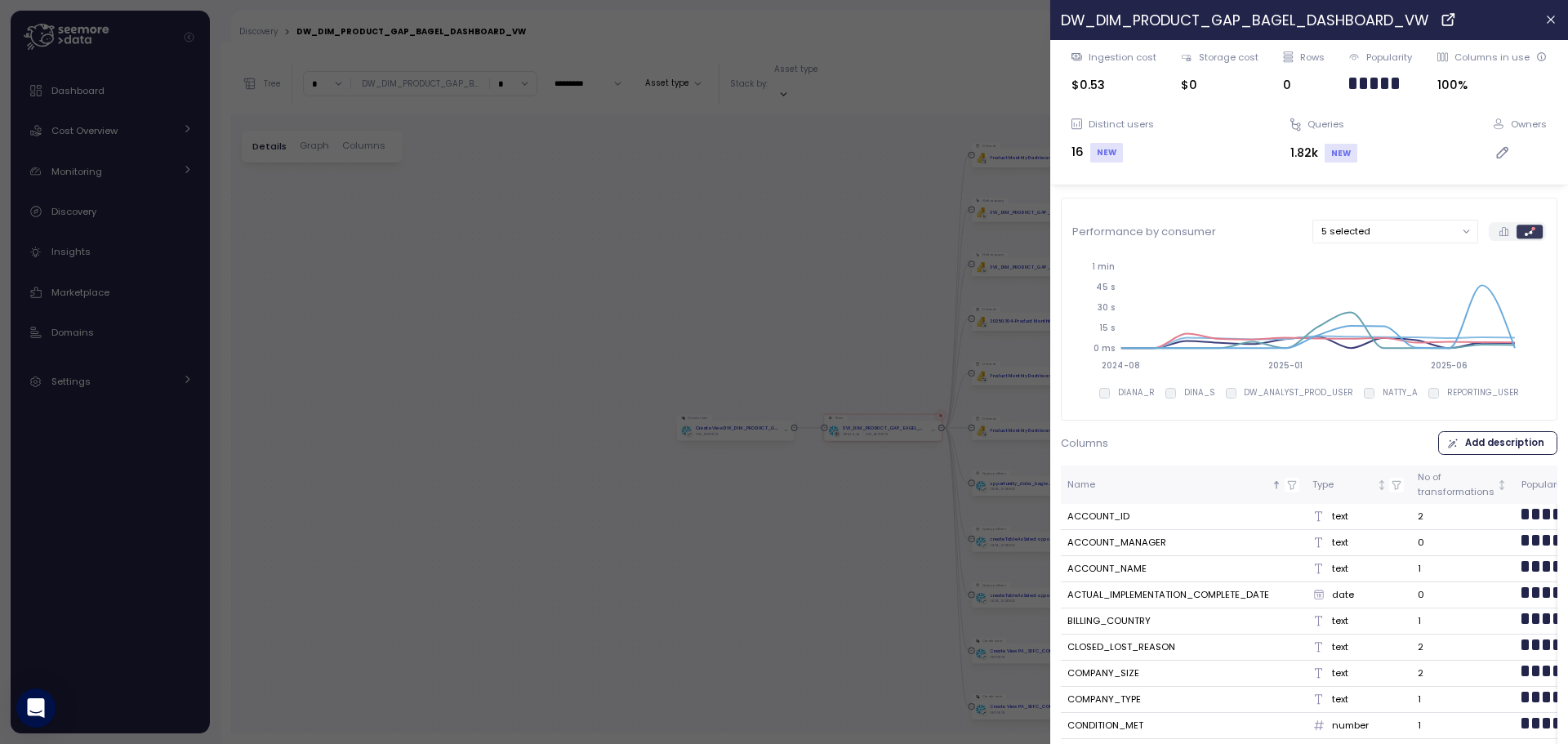
click at [1522, 14] on header "DW_DIM_PRODUCT_GAP_BAGEL_DASHBOARD_VW" at bounding box center [1309, 19] width 518 height 40
click at [1542, 14] on button "button" at bounding box center [1551, 19] width 18 height 18
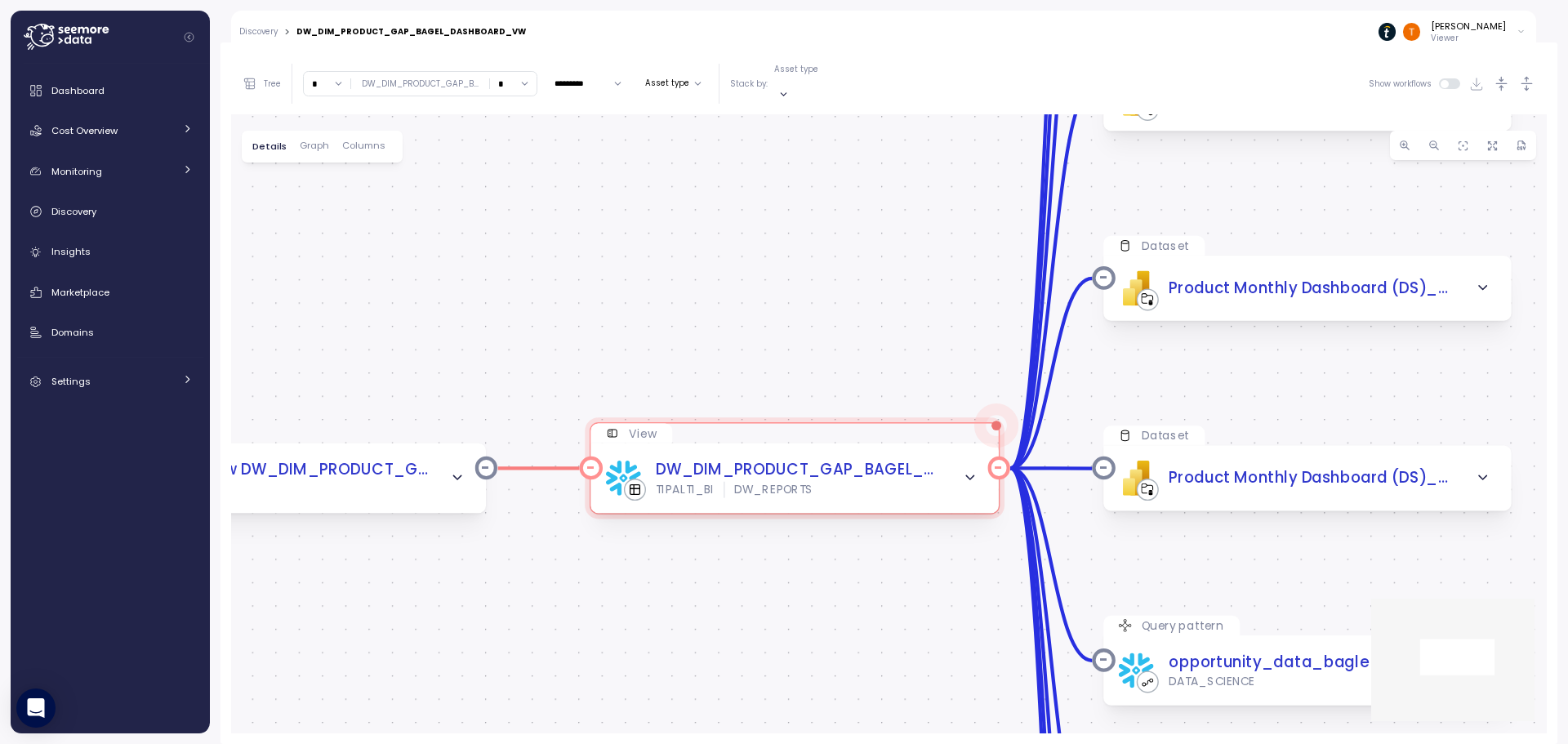
click at [966, 471] on icon "button" at bounding box center [971, 478] width 15 height 15
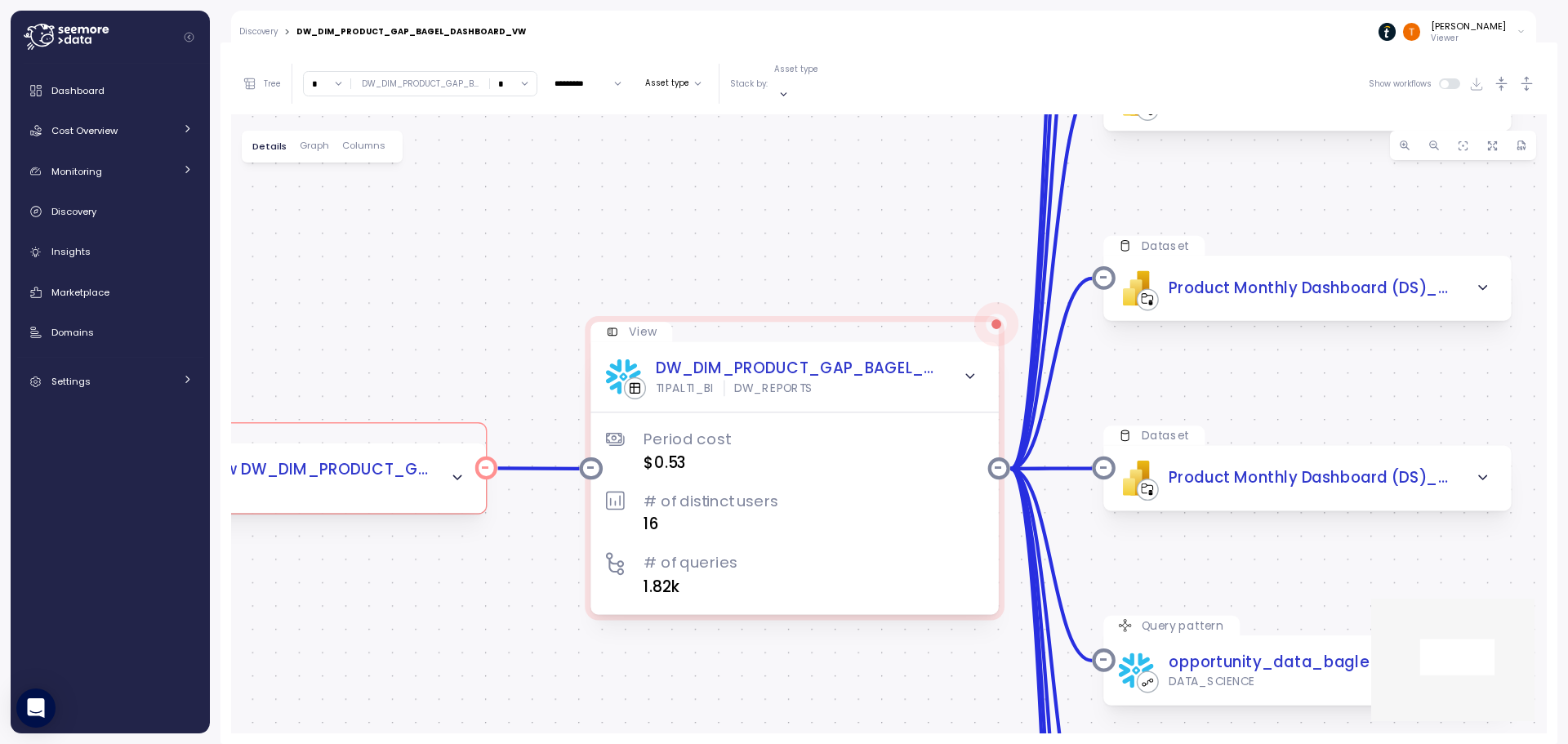
click at [465, 472] on span "button" at bounding box center [457, 478] width 24 height 24
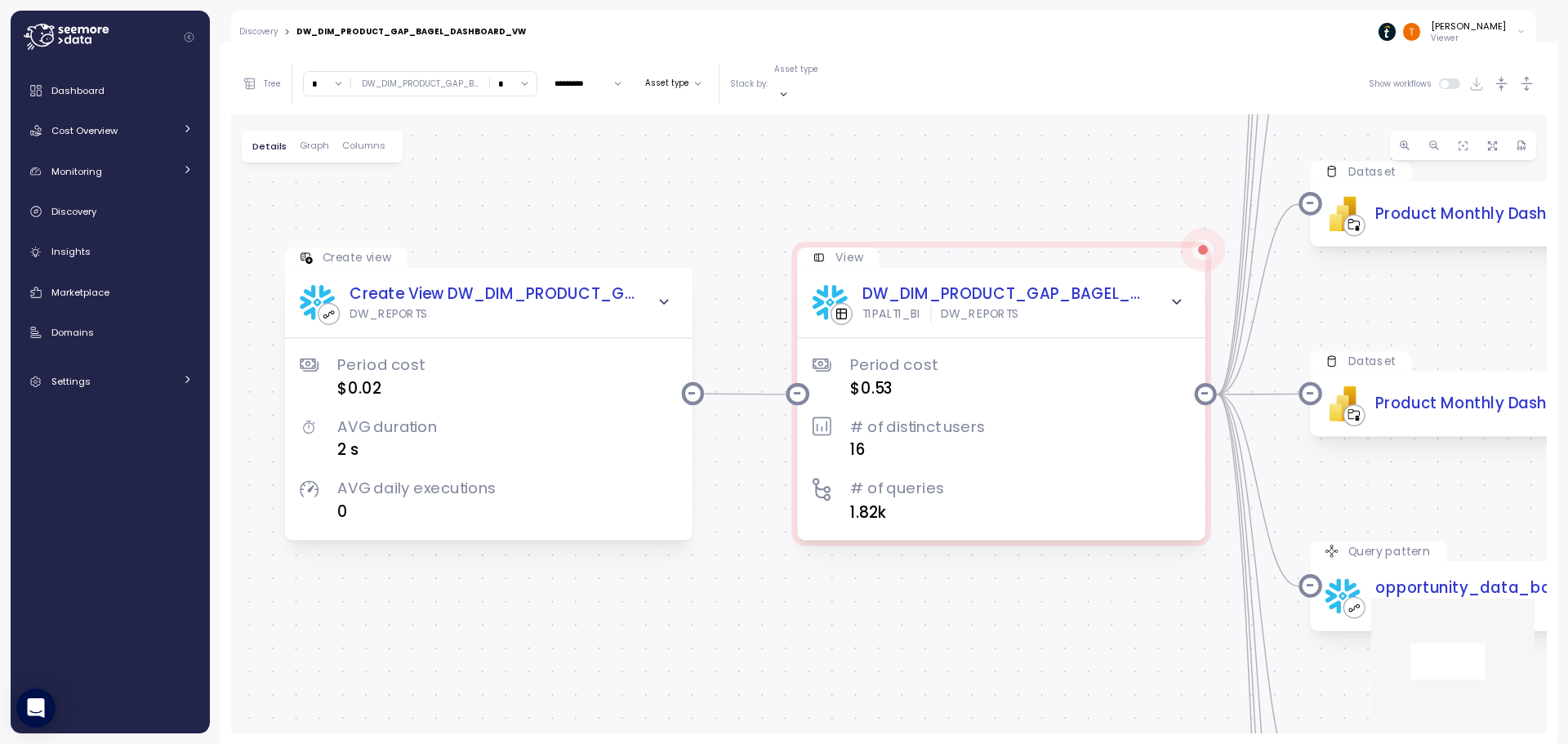
drag, startPoint x: 551, startPoint y: 514, endPoint x: 652, endPoint y: 479, distance: 106.9
click at [652, 479] on div "Create view Create View DW_DIM_PRODUCT_GAP_BAGEL_DASHBOARD_VW DW_REPORTS Period…" at bounding box center [889, 423] width 1316 height 619
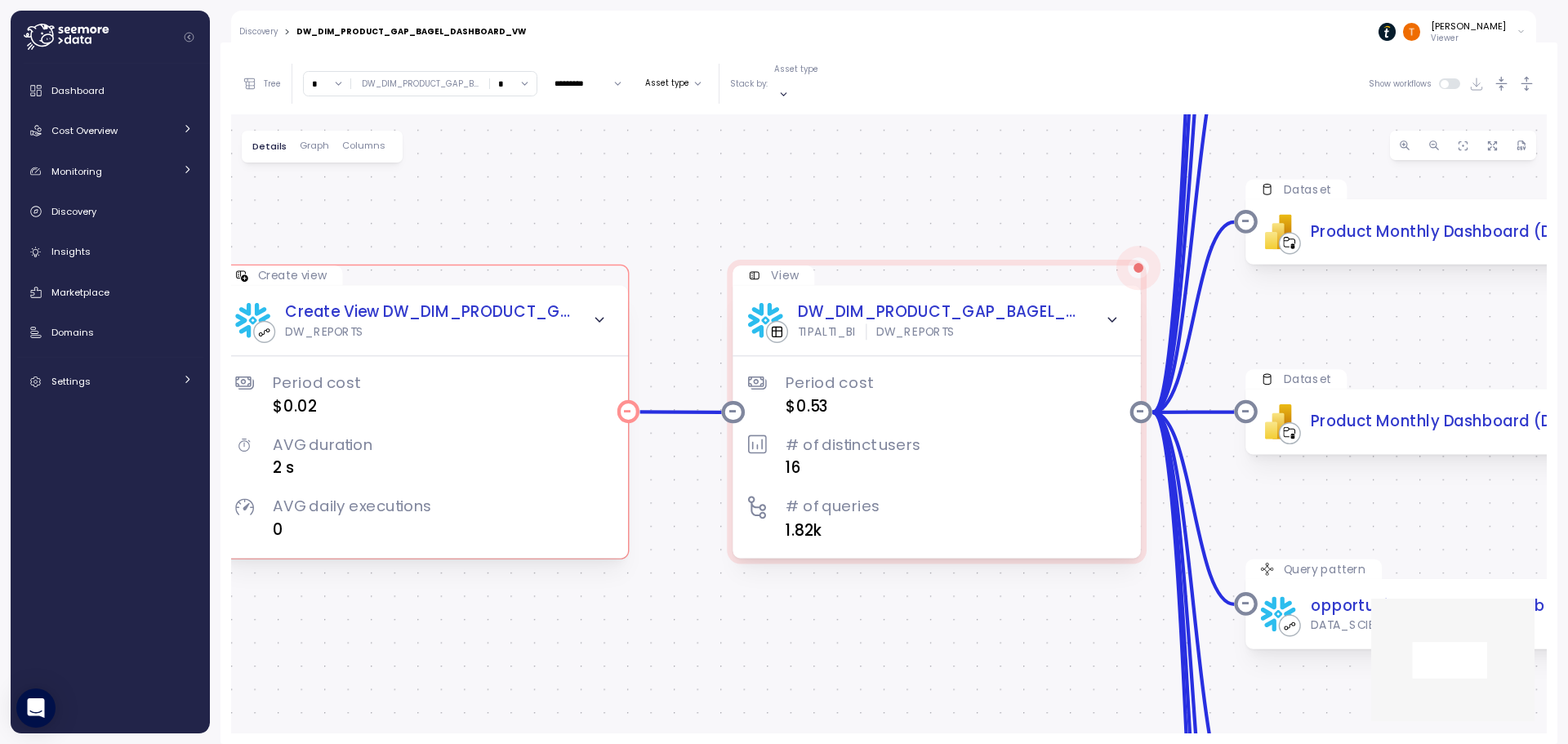
click at [625, 404] on div at bounding box center [628, 412] width 15 height 15
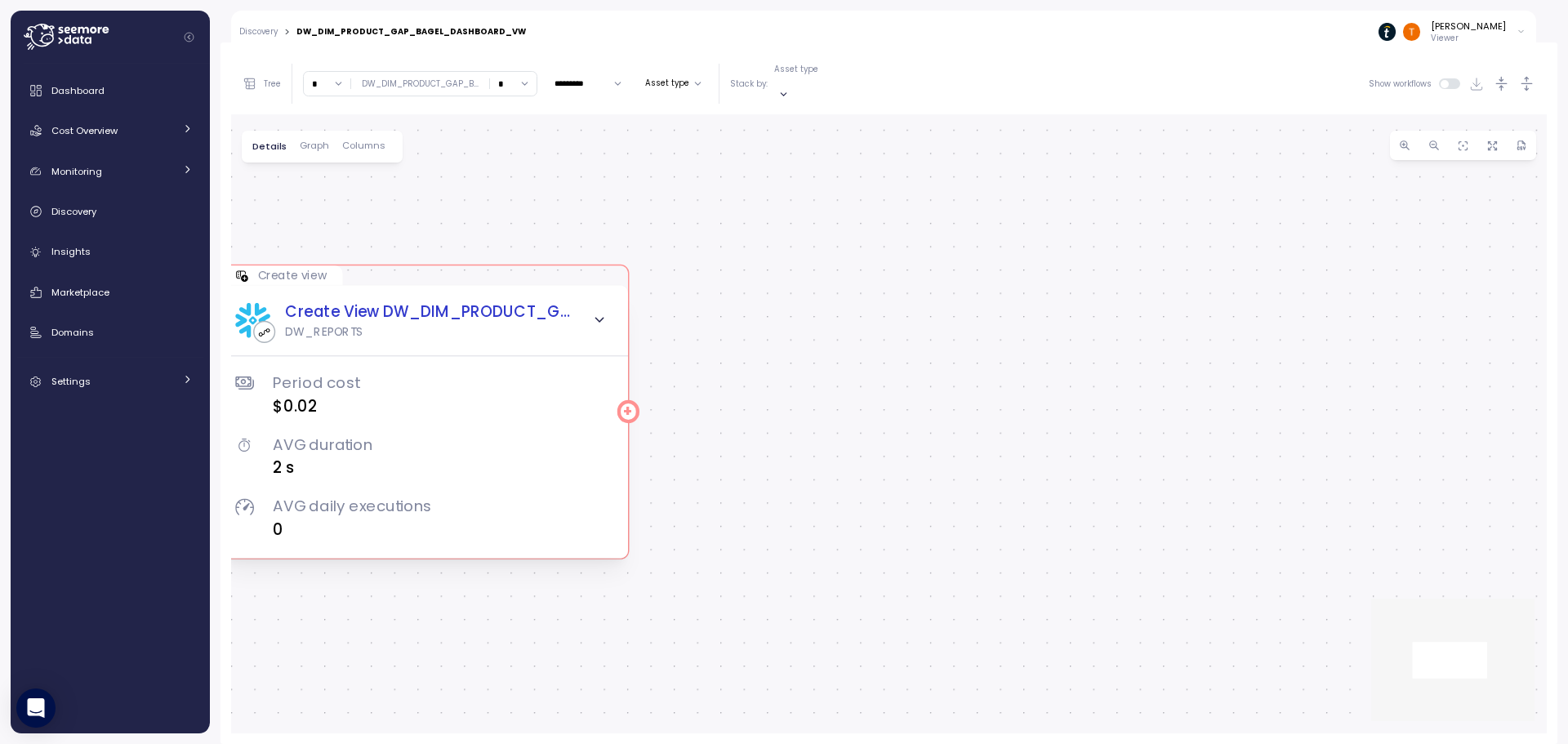
click at [625, 404] on div at bounding box center [628, 412] width 15 height 15
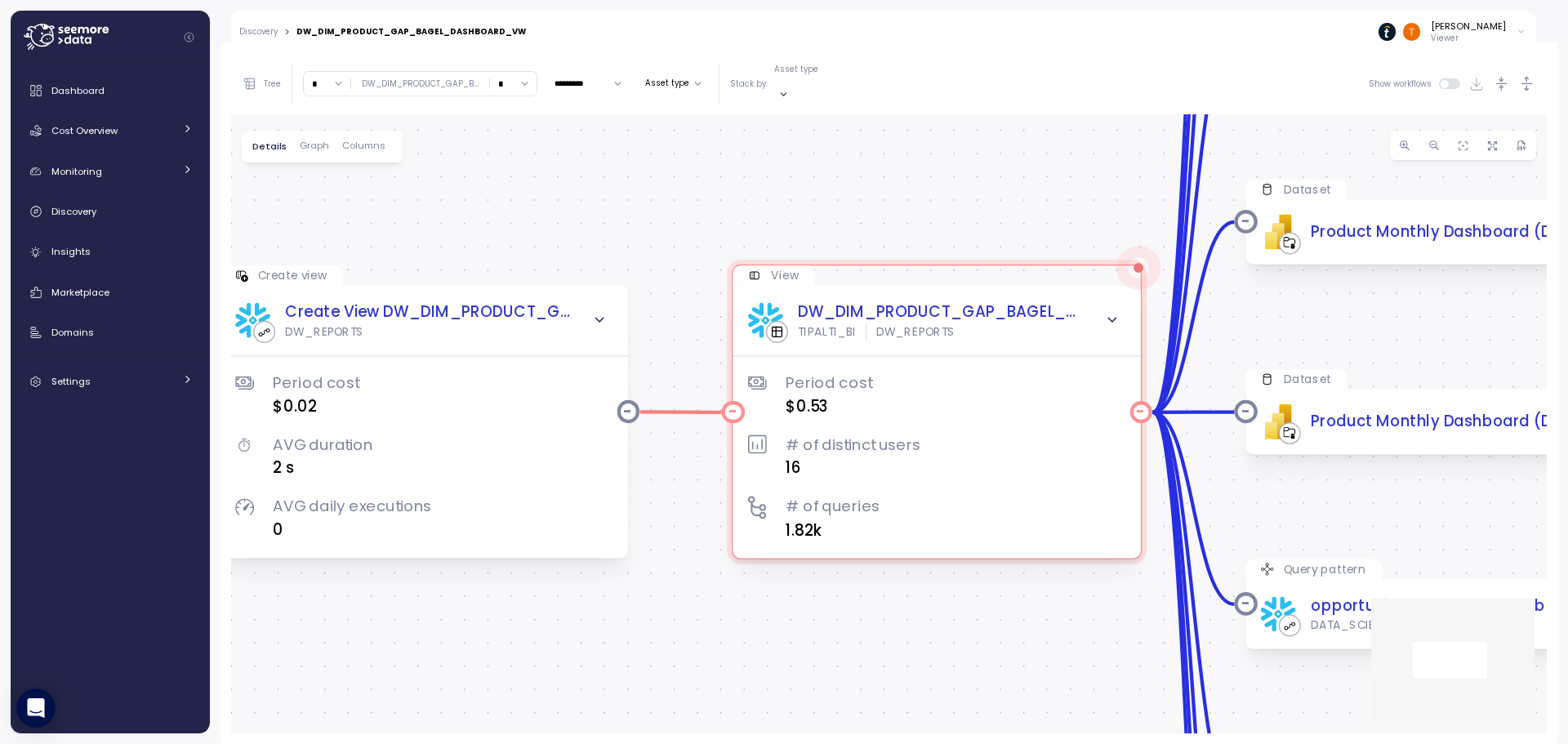
click at [1105, 313] on icon "button" at bounding box center [1113, 321] width 15 height 15
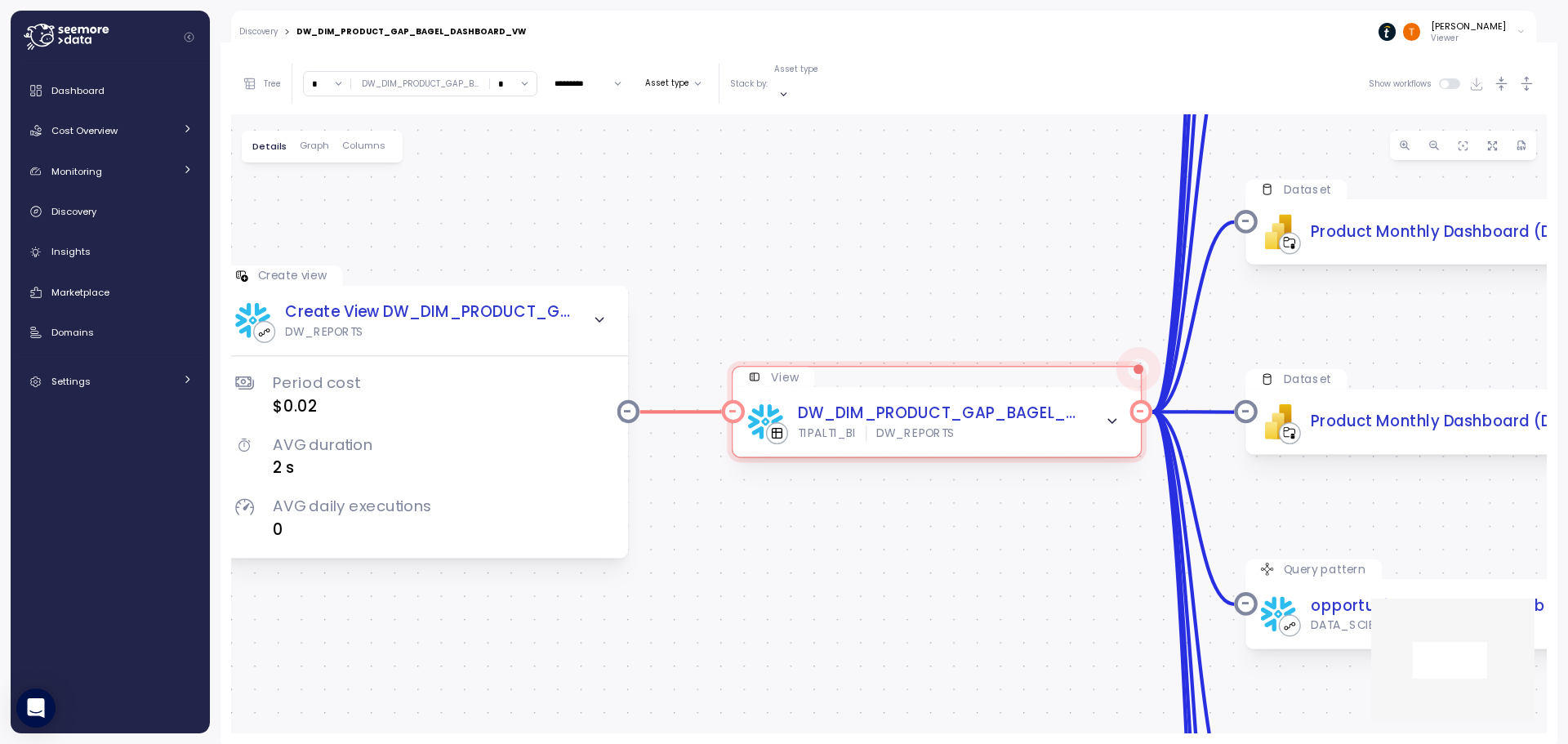
click at [781, 369] on p "View" at bounding box center [784, 377] width 28 height 15
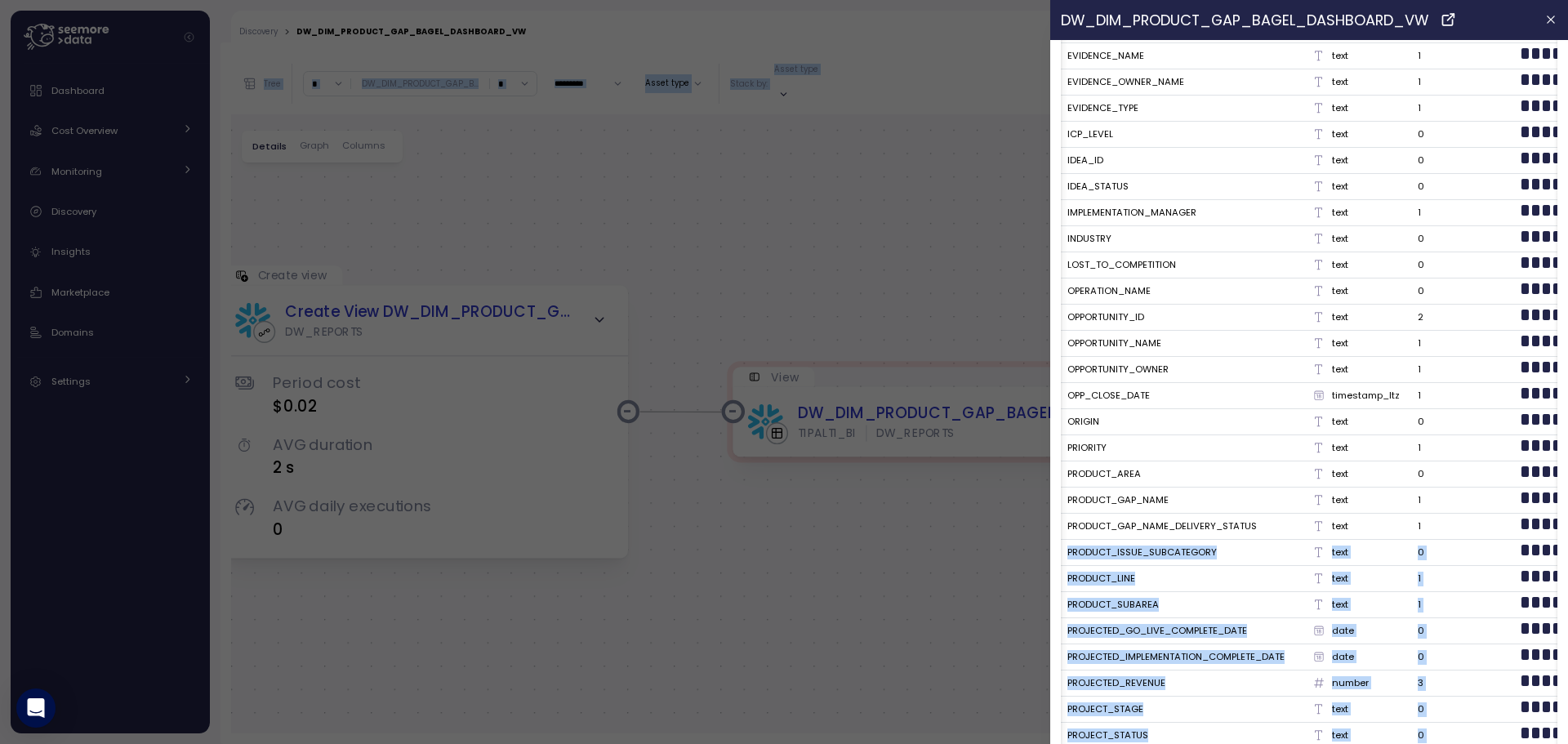
scroll to position [0, 182]
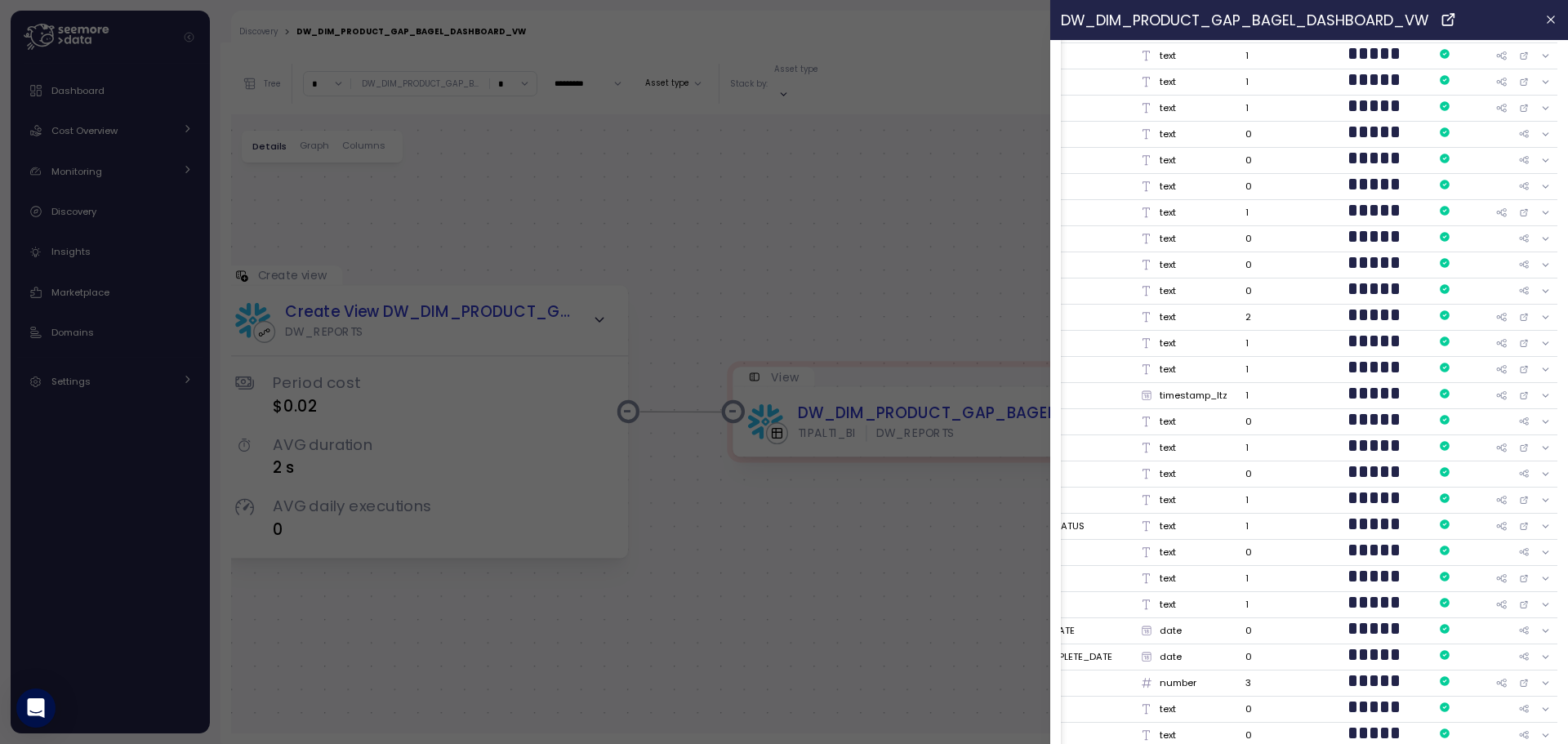
drag, startPoint x: 1427, startPoint y: 525, endPoint x: 1412, endPoint y: 522, distance: 15.3
click at [1412, 522] on tr "PRODUCT_GAP_NAME_DELIVERY_STATUS text 1" at bounding box center [1223, 527] width 669 height 26
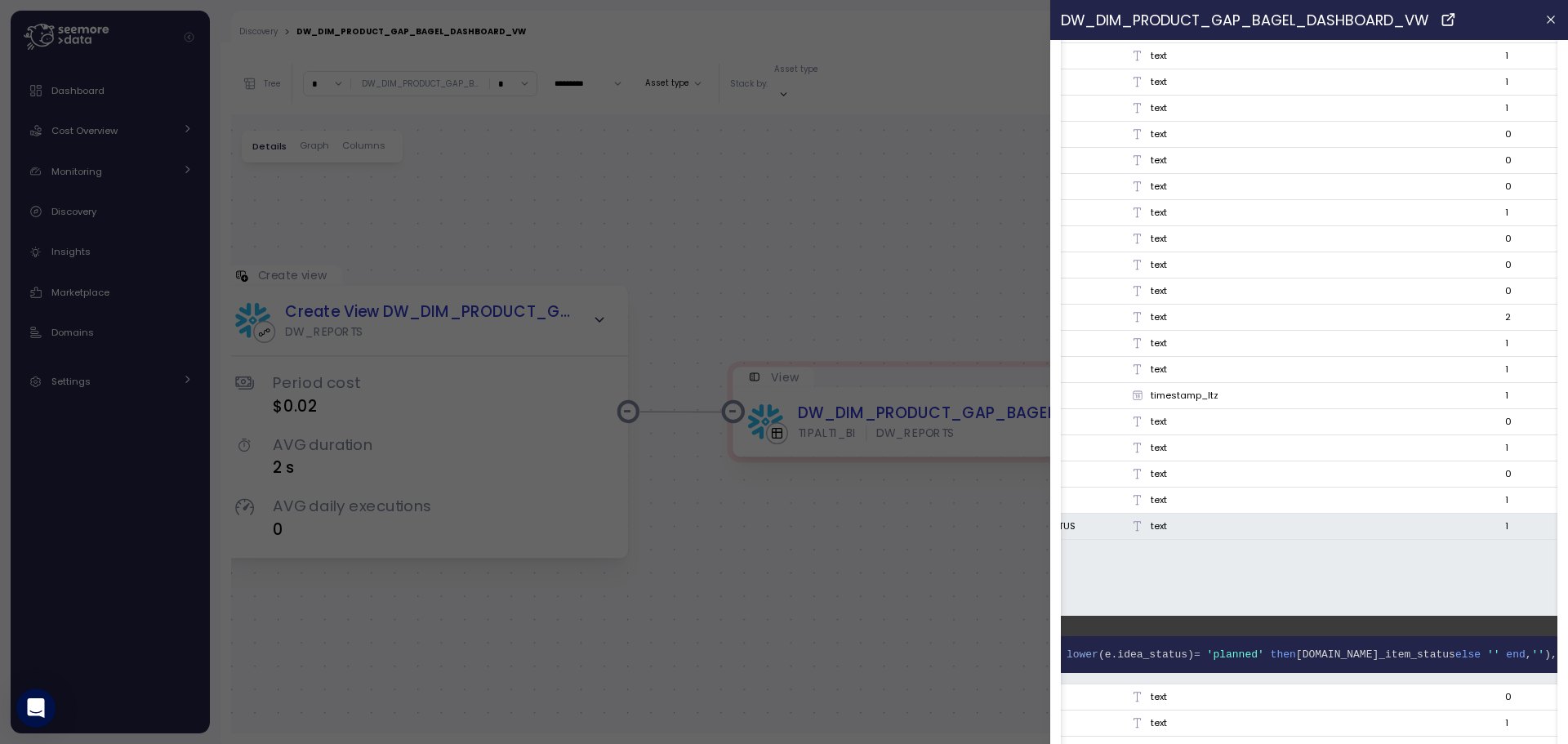
drag, startPoint x: 1285, startPoint y: 546, endPoint x: 1407, endPoint y: 538, distance: 122.3
click at [1360, 528] on div "text" at bounding box center [1312, 527] width 361 height 14
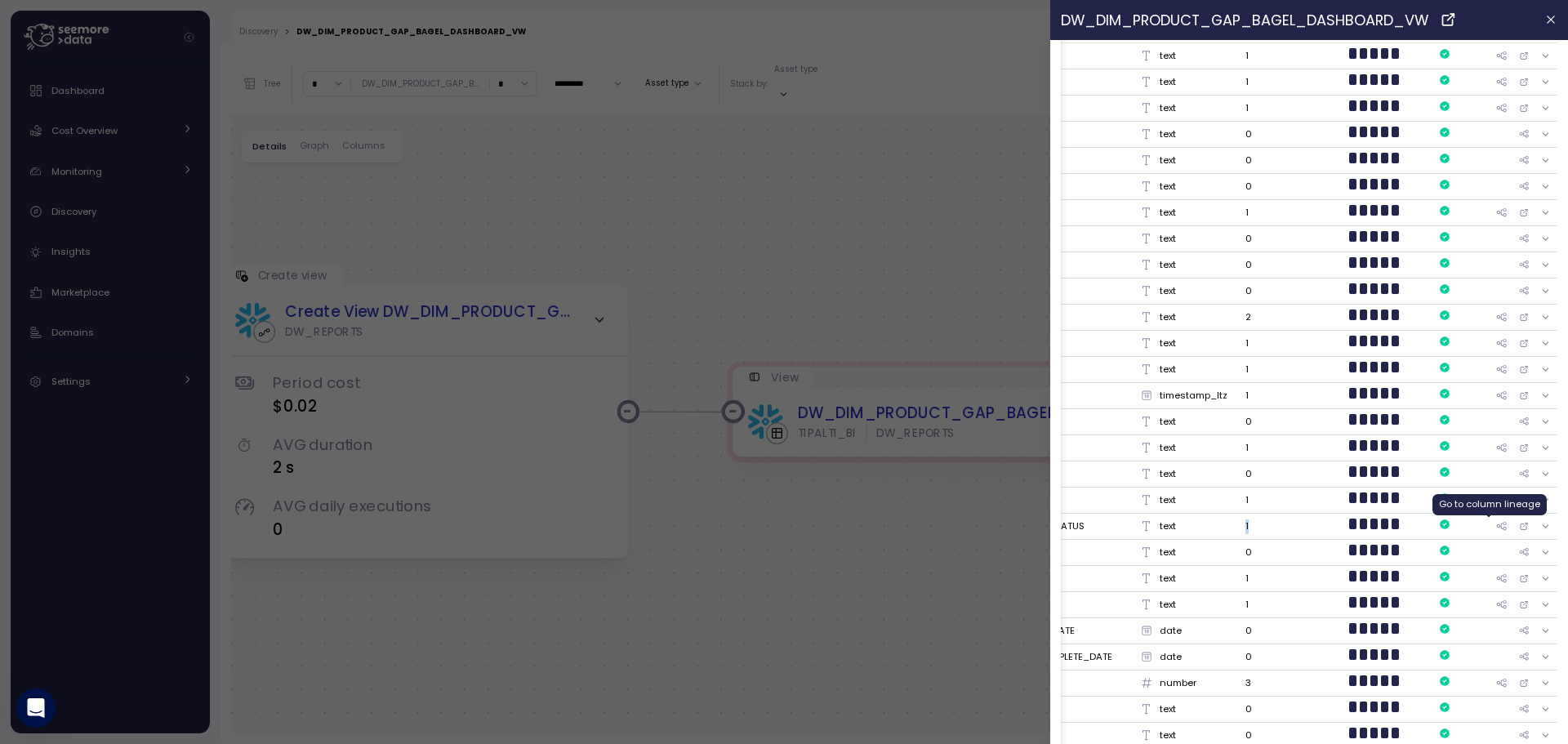
click at [1497, 525] on icon at bounding box center [1501, 526] width 10 height 8
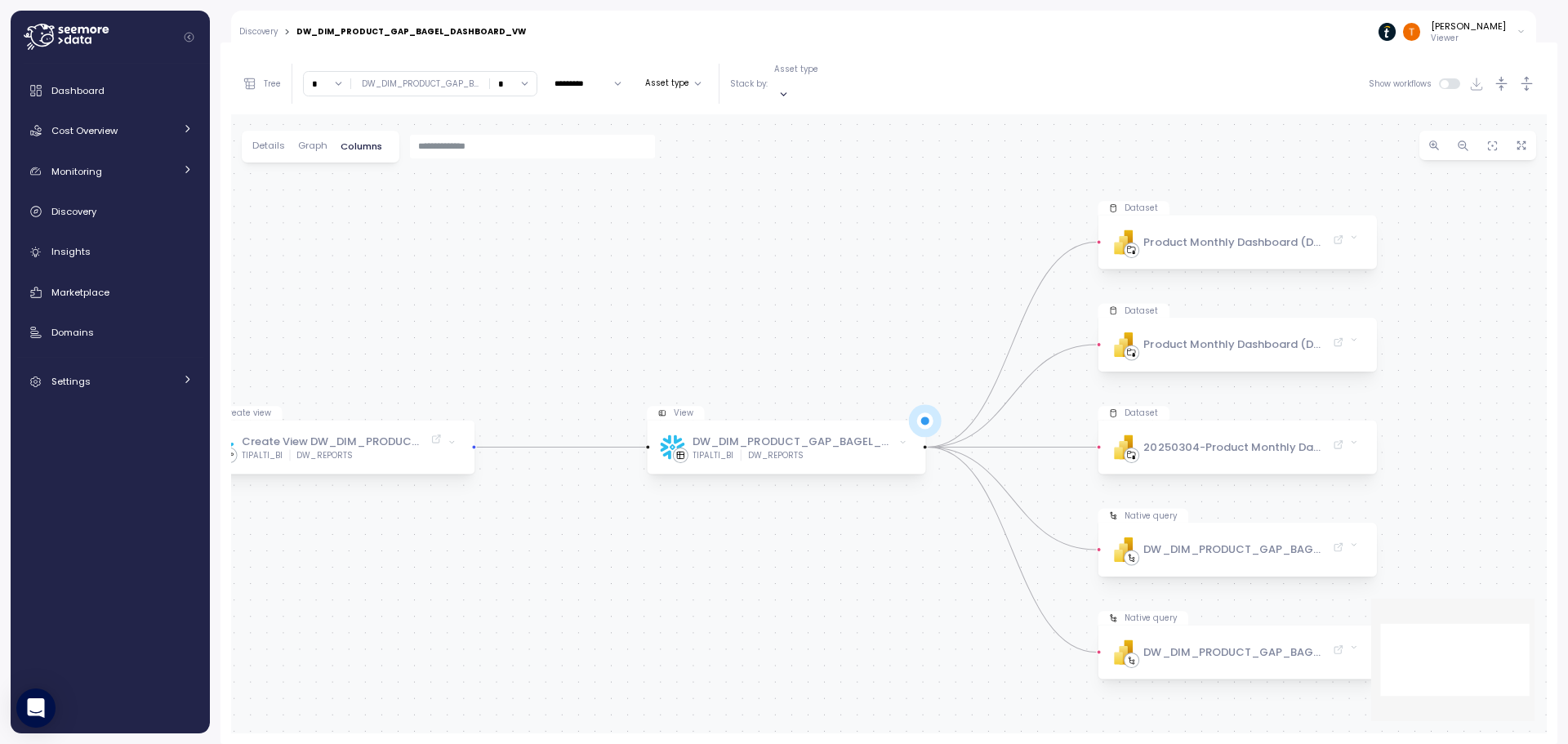
drag, startPoint x: 999, startPoint y: 340, endPoint x: 873, endPoint y: 348, distance: 126.3
click at [873, 348] on div "Create view Create View DW_DIM_PRODUCT_GAP_BAGEL_DASHBOARD_VW TIPALTI_BI DW_REP…" at bounding box center [889, 423] width 1316 height 619
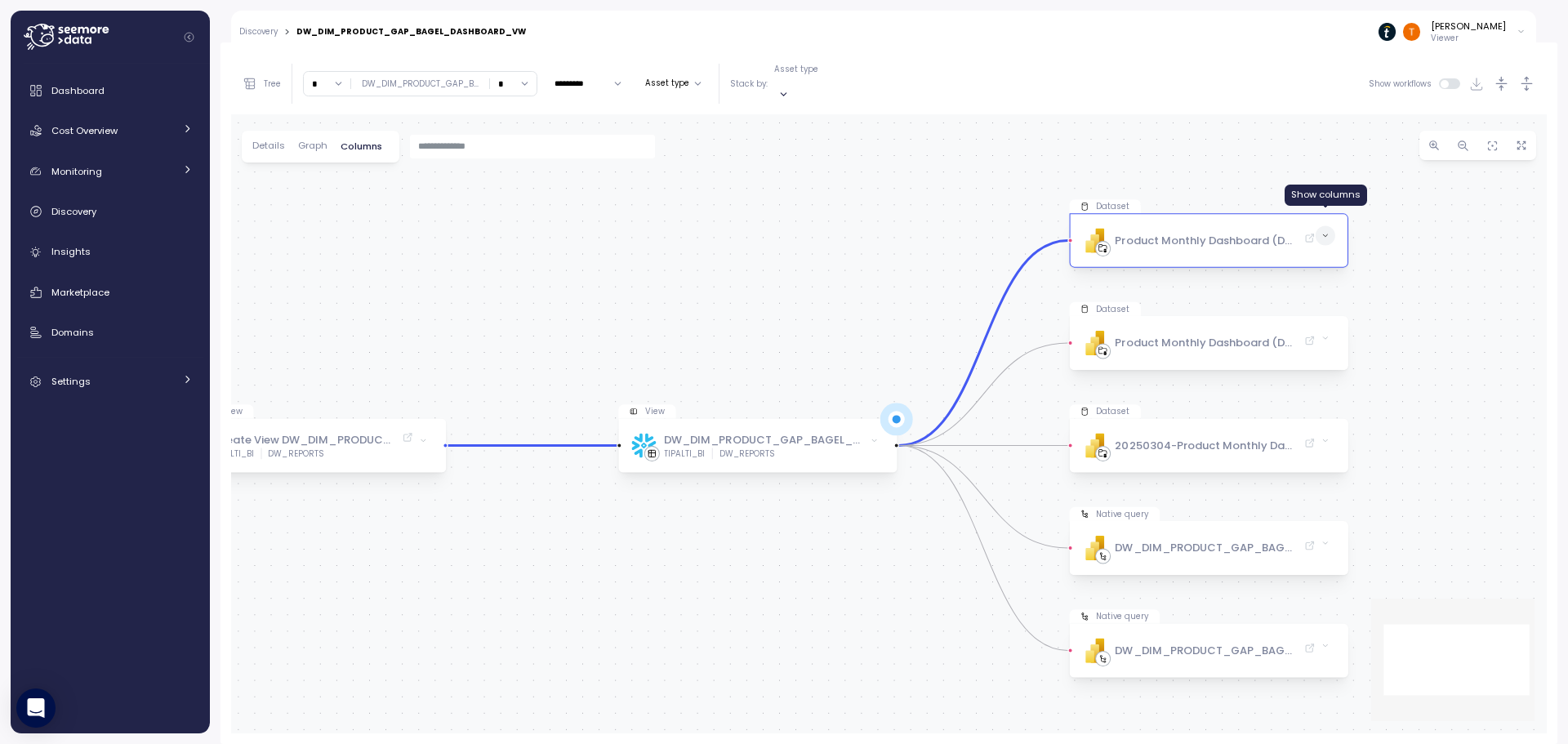
click at [1327, 232] on icon at bounding box center [1326, 236] width 8 height 8
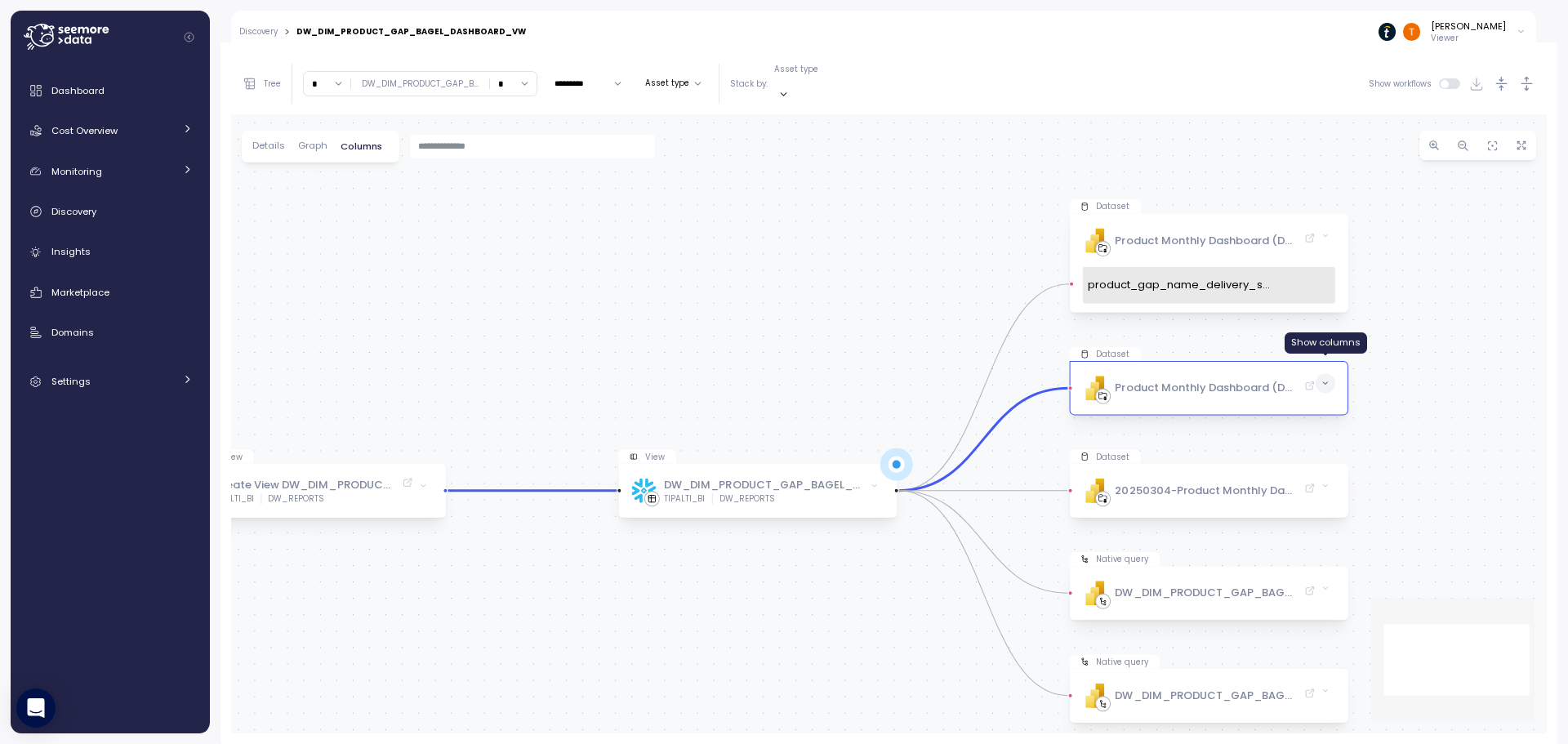
click at [1326, 380] on icon at bounding box center [1326, 384] width 8 height 8
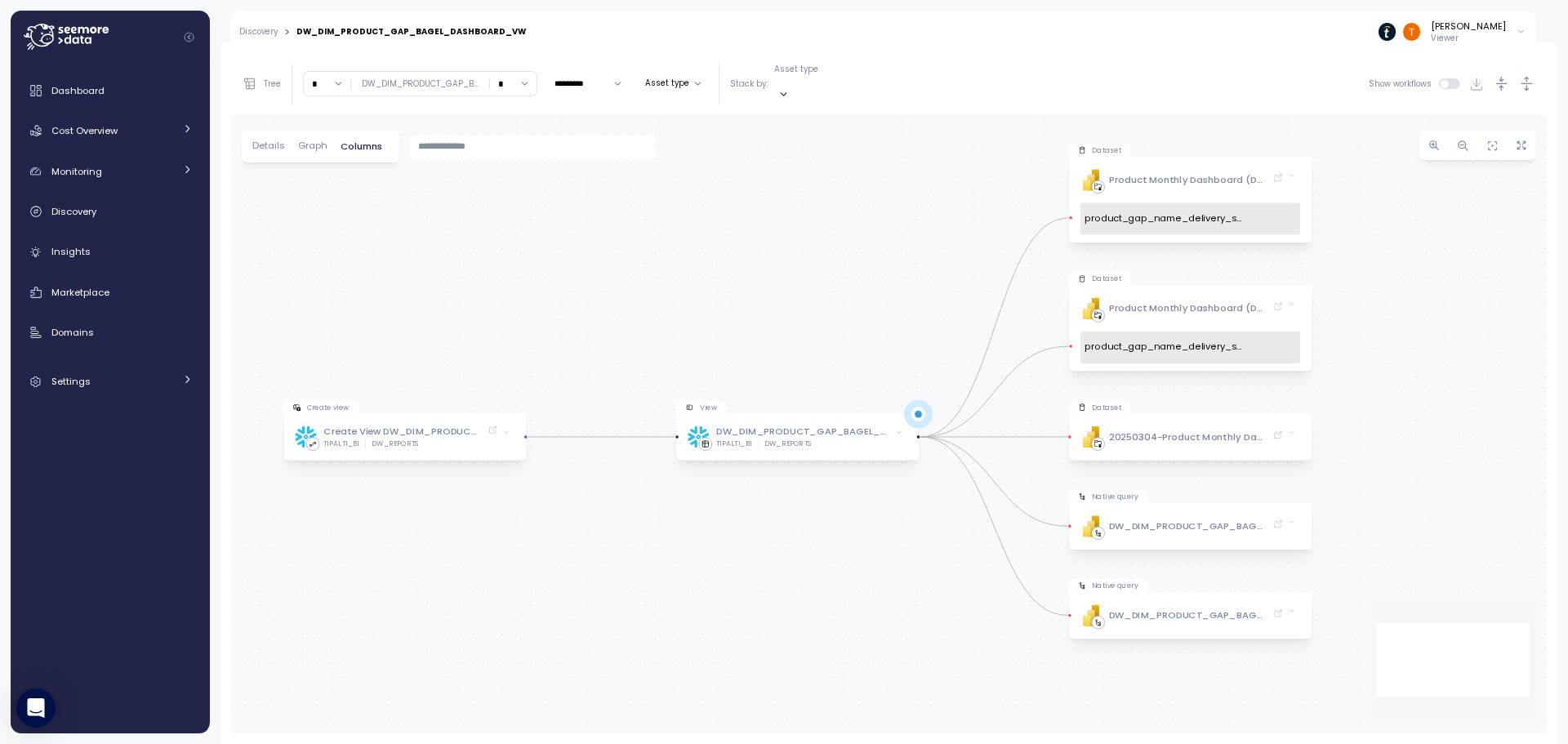
drag, startPoint x: 1373, startPoint y: 496, endPoint x: 1323, endPoint y: 344, distance: 160.0
click at [1323, 344] on div "Create view Create View DW_DIM_PRODUCT_GAP_BAGEL_DASHBOARD_VW TIPALTI_BI DW_REP…" at bounding box center [889, 423] width 1316 height 619
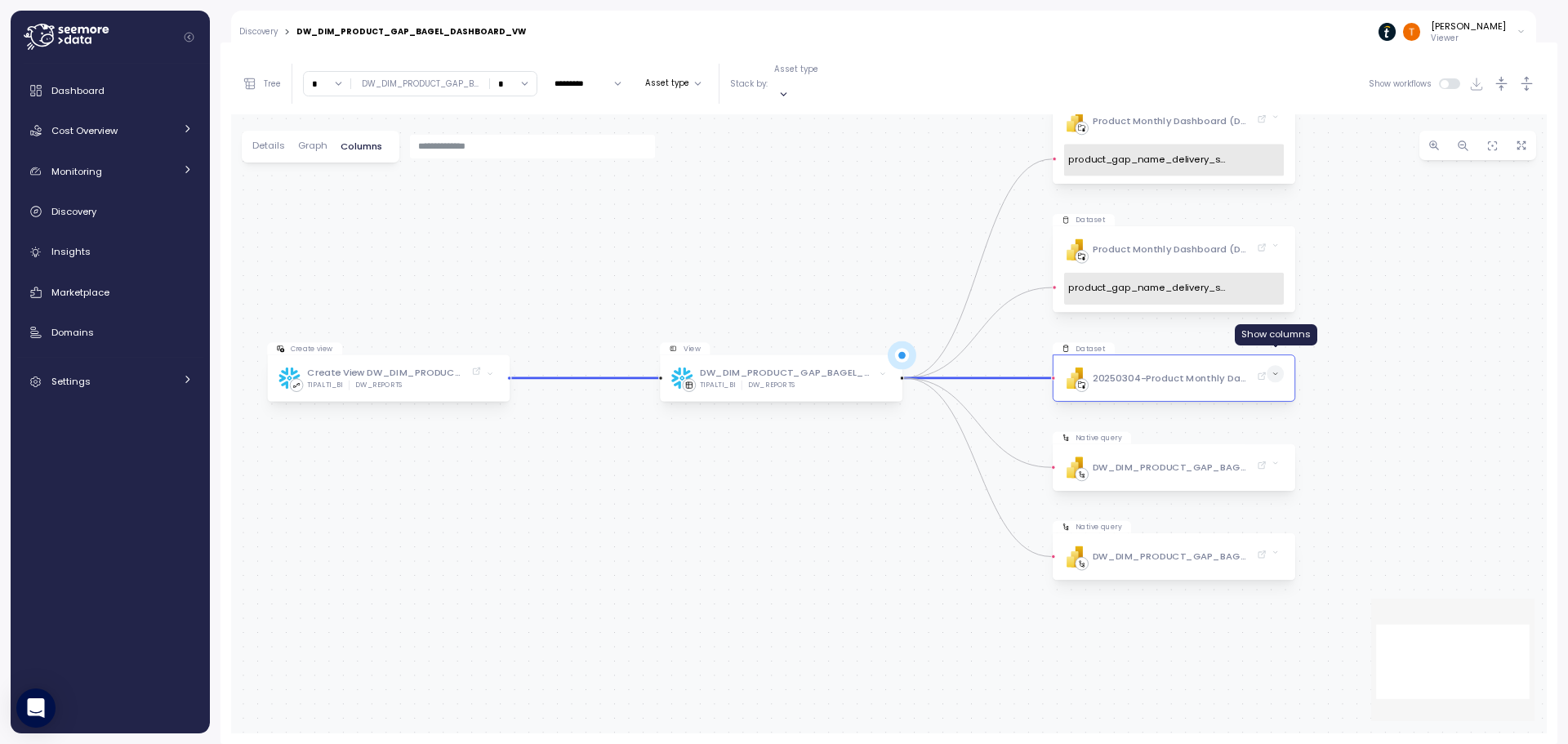
click at [1274, 371] on icon at bounding box center [1275, 375] width 8 height 8
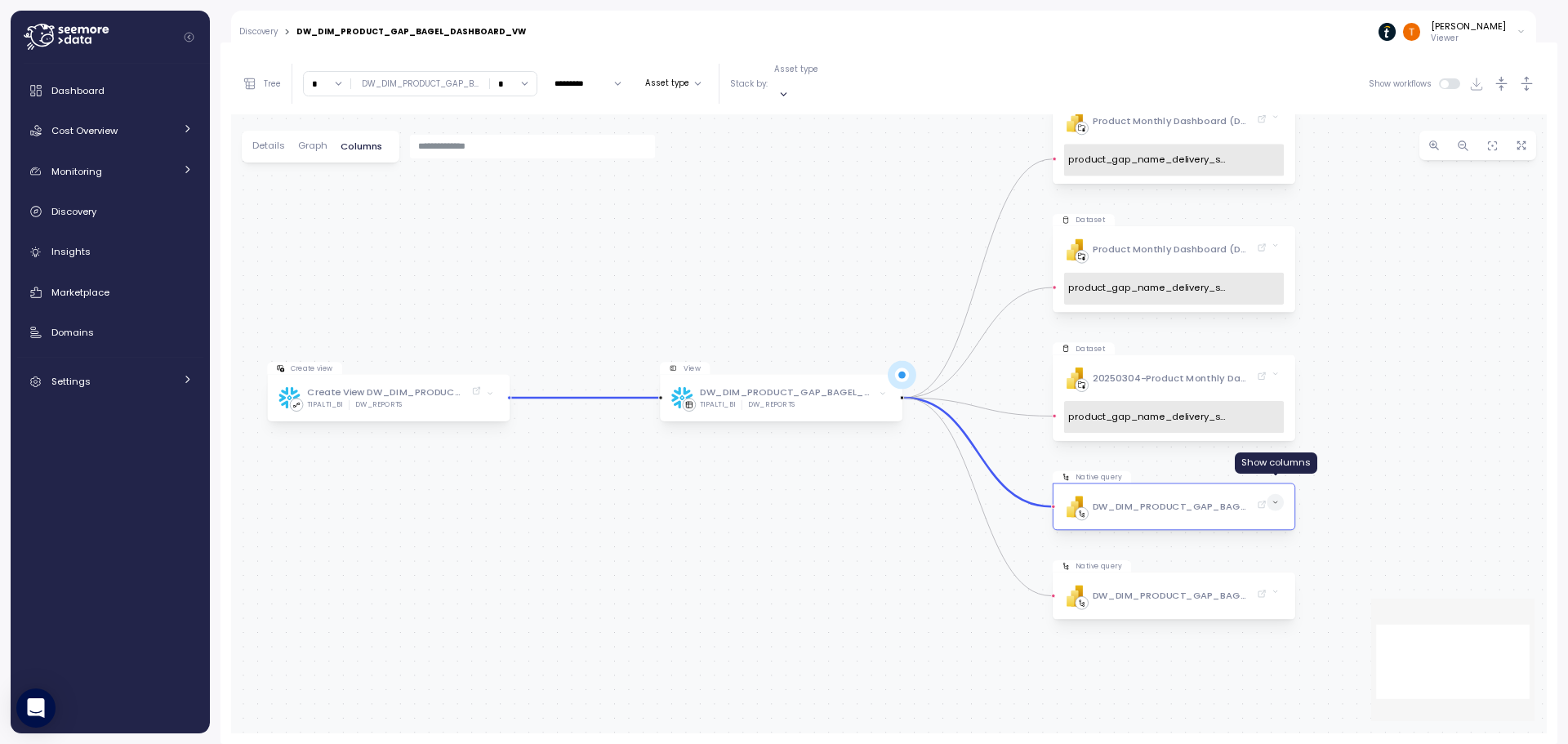
click at [1269, 494] on span at bounding box center [1275, 502] width 17 height 17
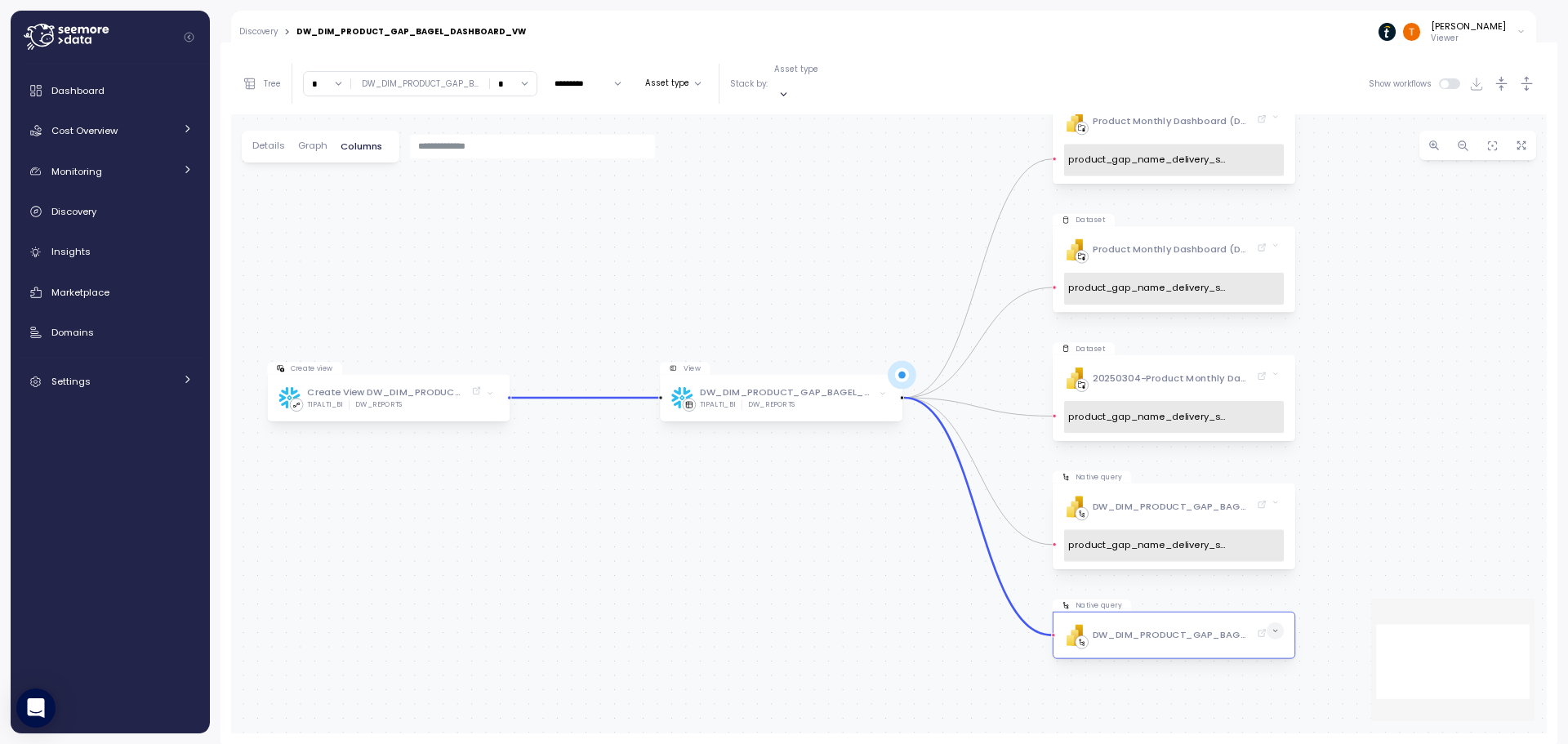
click at [1280, 622] on span at bounding box center [1275, 631] width 17 height 17
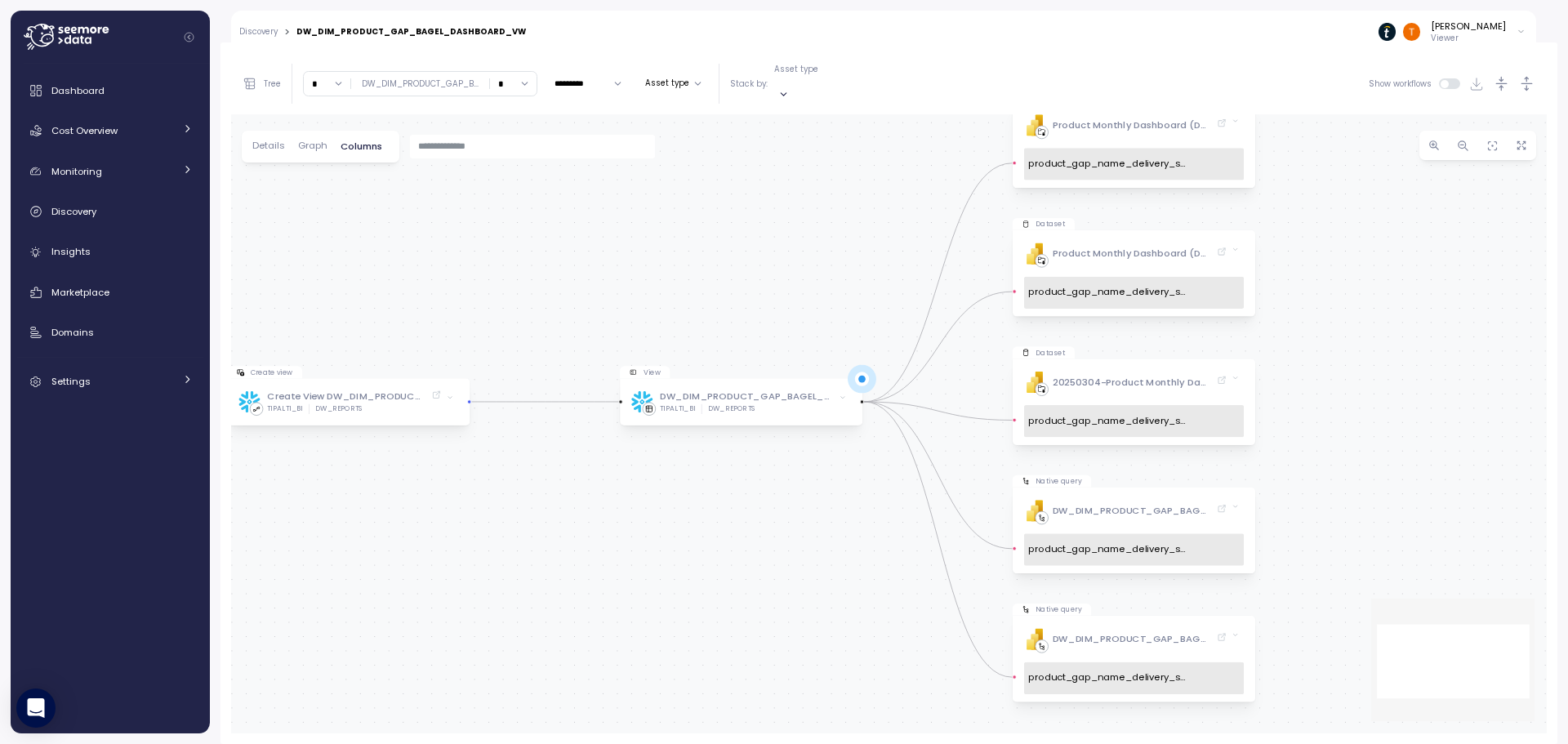
drag, startPoint x: 1396, startPoint y: 423, endPoint x: 1339, endPoint y: 427, distance: 57.1
click at [1339, 427] on div "Create view Create View DW_DIM_PRODUCT_GAP_BAGEL_DASHBOARD_VW TIPALTI_BI DW_REP…" at bounding box center [889, 423] width 1316 height 619
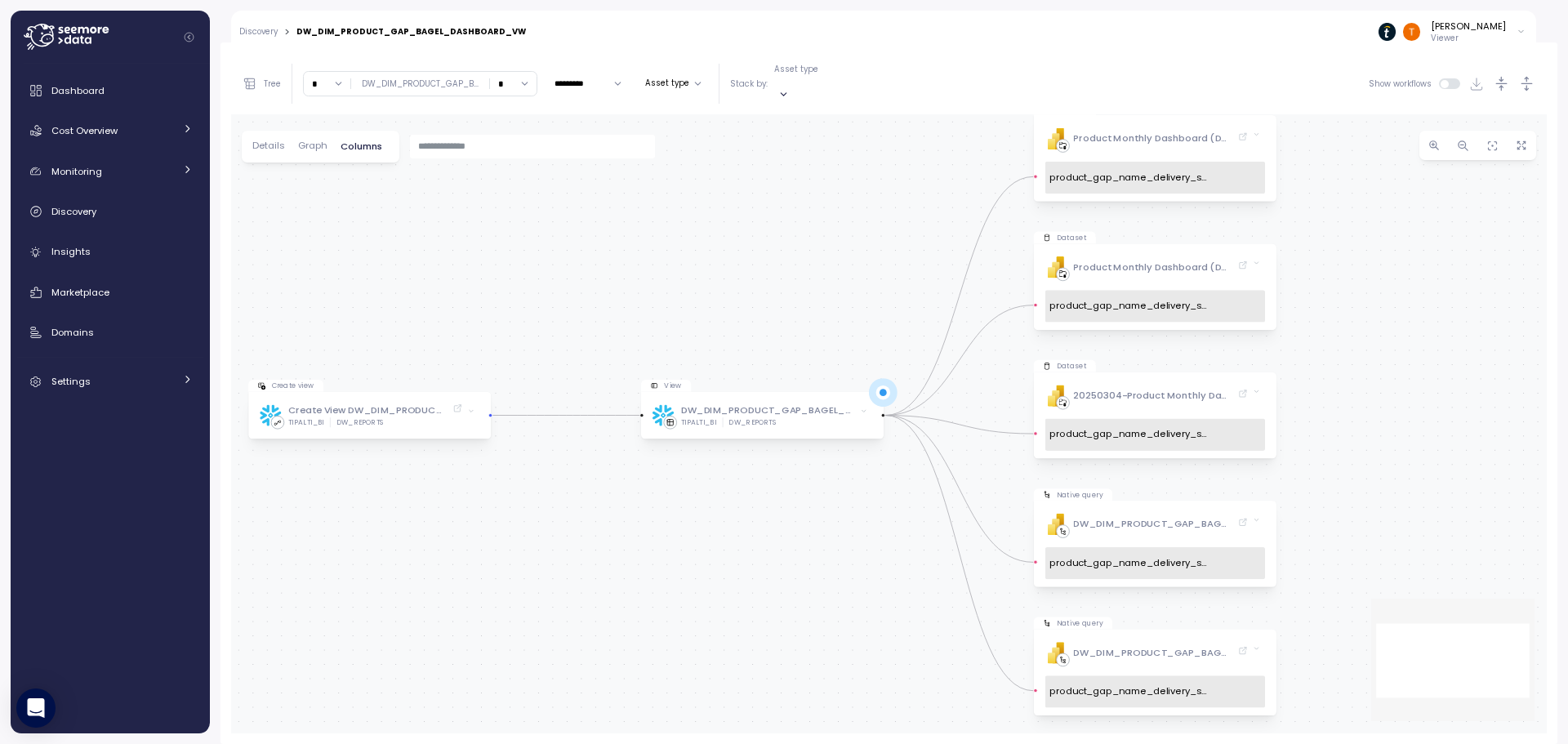
click at [1373, 316] on div "Create view Create View DW_DIM_PRODUCT_GAP_BAGEL_DASHBOARD_VW TIPALTI_BI DW_REP…" at bounding box center [889, 423] width 1316 height 619
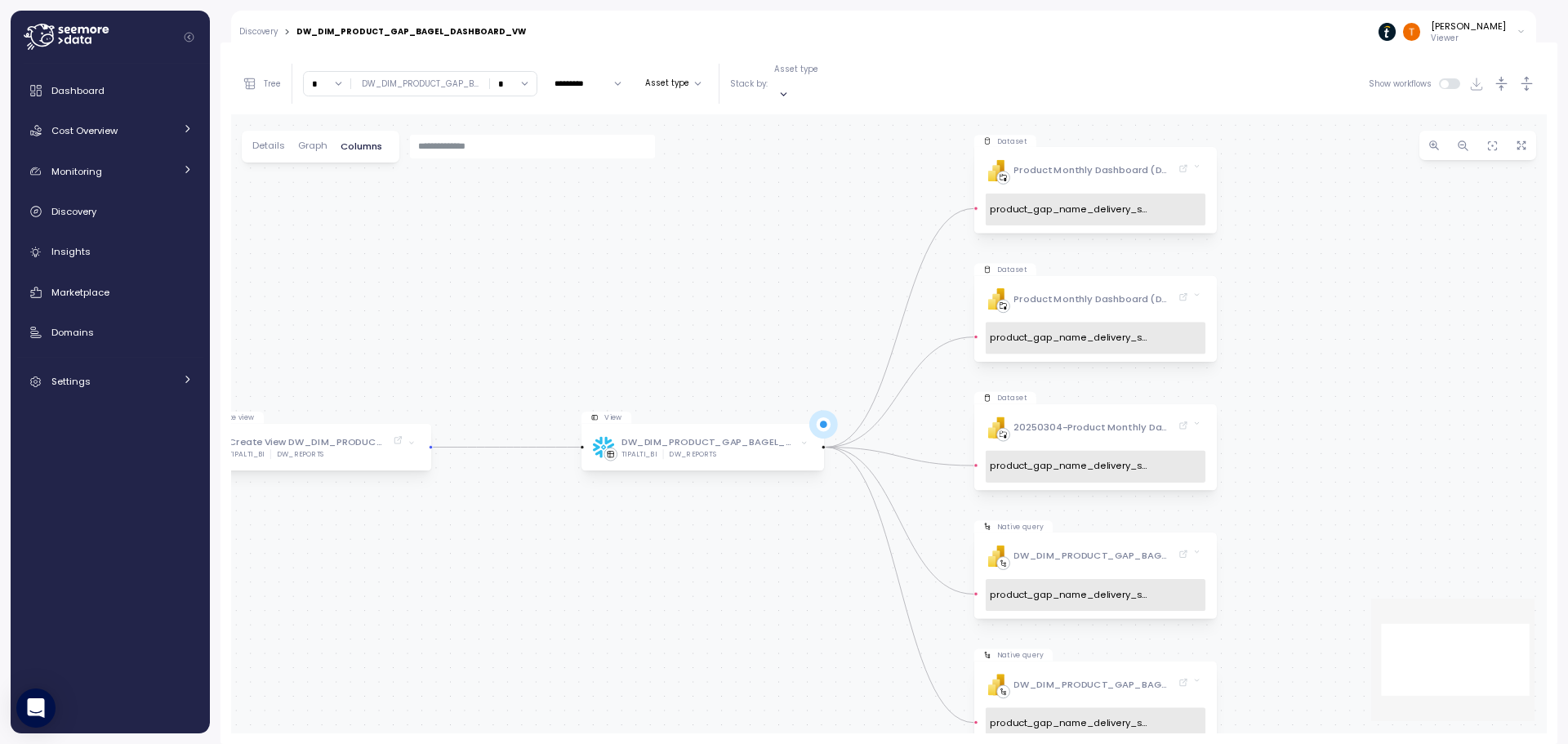
drag, startPoint x: 1394, startPoint y: 317, endPoint x: 1334, endPoint y: 349, distance: 68.0
click at [1334, 349] on div "Create view Create View DW_DIM_PRODUCT_GAP_BAGEL_DASHBOARD_VW TIPALTI_BI DW_REP…" at bounding box center [889, 423] width 1316 height 619
click at [499, 37] on div "Discovery > DW_DIM_PRODUCT_GAP_BAGEL_DASHBOARD_VW" at bounding box center [383, 32] width 287 height 11
copy div "DW_DIM_PRODUCT_GAP_BAGEL_DASHBOARD_VW"
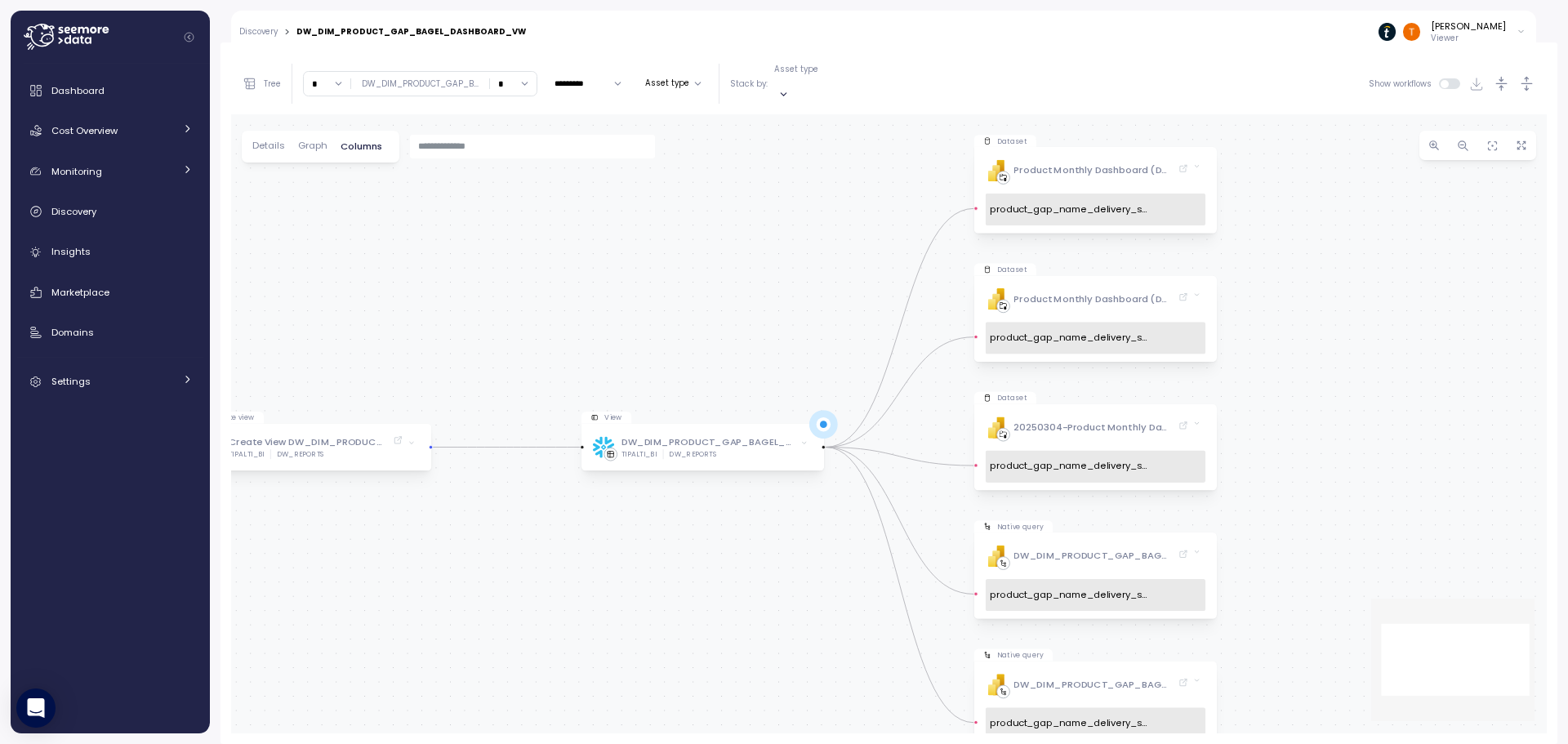
click at [438, 72] on div "* DW_DIM_PRODUCT_GAP_B ... *" at bounding box center [420, 84] width 235 height 25
copy div "DW_DIM_PRODUCT_GAP_B"
